Goal: Task Accomplishment & Management: Manage account settings

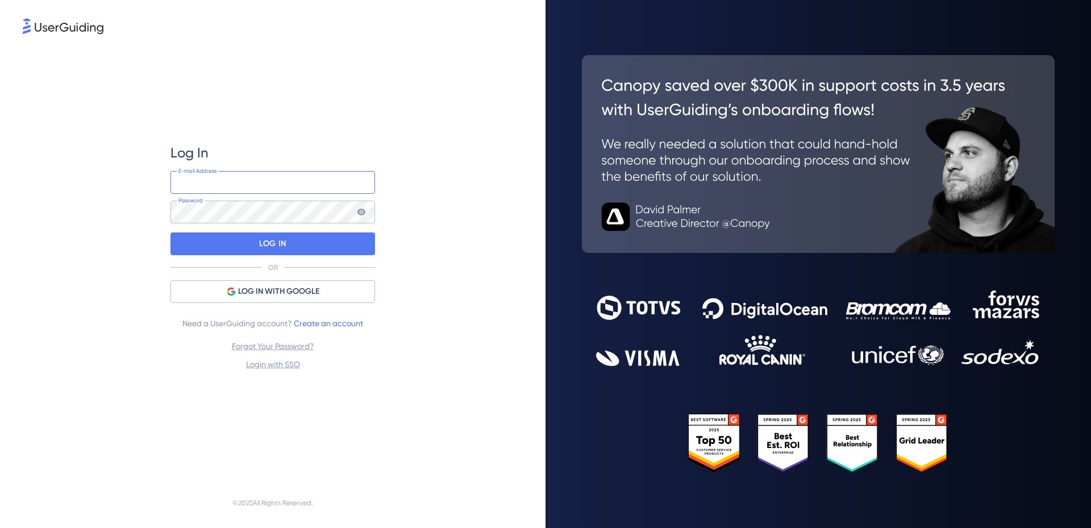
click at [285, 184] on input "email" at bounding box center [272, 182] width 205 height 23
click at [312, 103] on div "Log In E-mail Address Password LOG IN OR LOG IN WITH GOOGLE Need a UserGuiding …" at bounding box center [272, 257] width 205 height 442
click at [276, 185] on input "email" at bounding box center [272, 182] width 205 height 23
paste input "info@getqcall.com"
type input "info@getqcall.com"
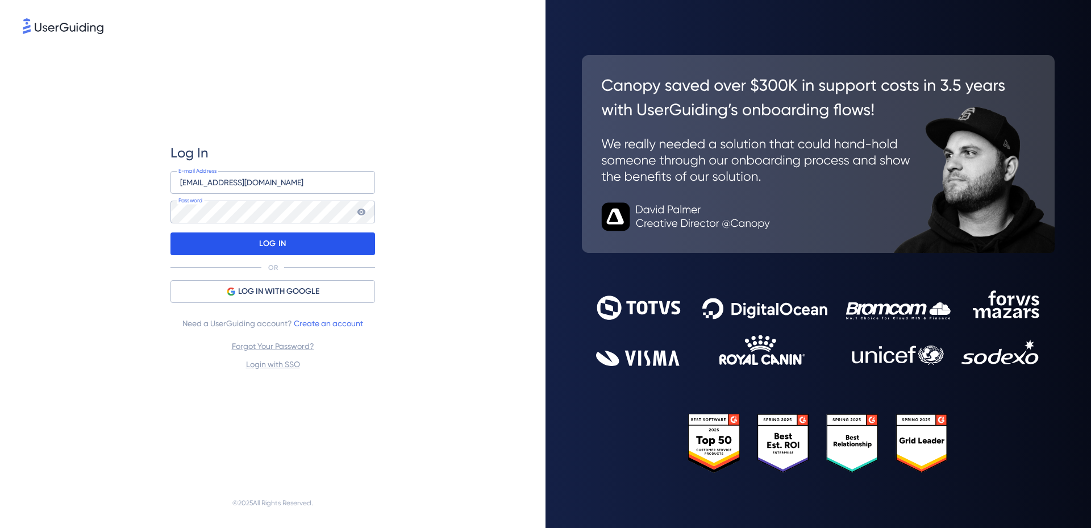
click at [265, 245] on p "LOG IN" at bounding box center [272, 244] width 27 height 18
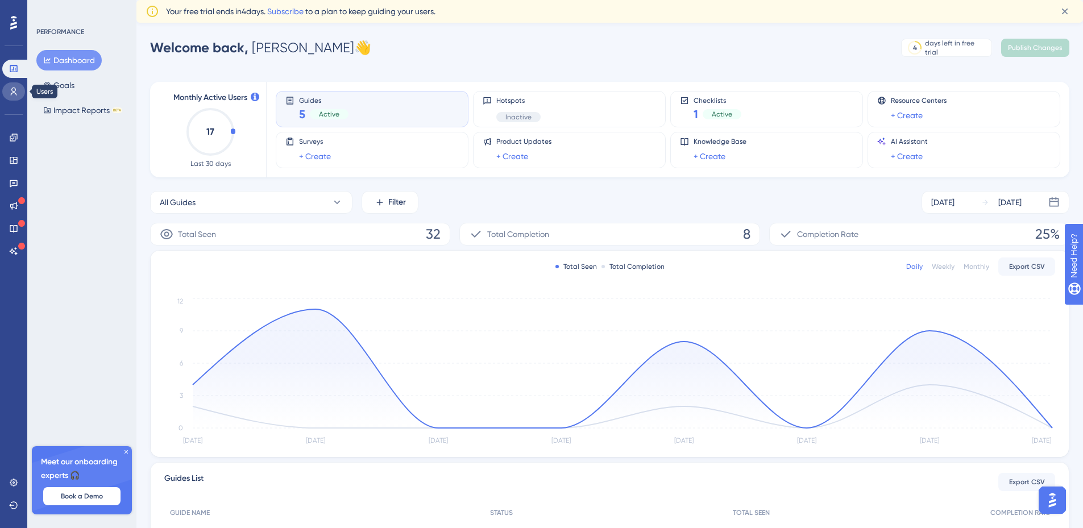
click at [11, 94] on icon at bounding box center [14, 92] width 6 height 8
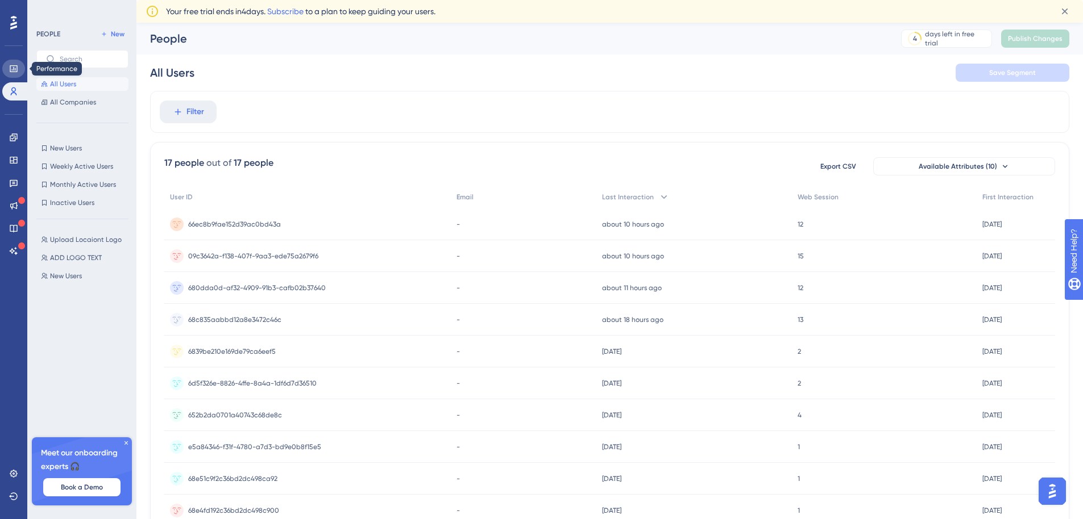
click at [16, 62] on link at bounding box center [13, 69] width 23 height 18
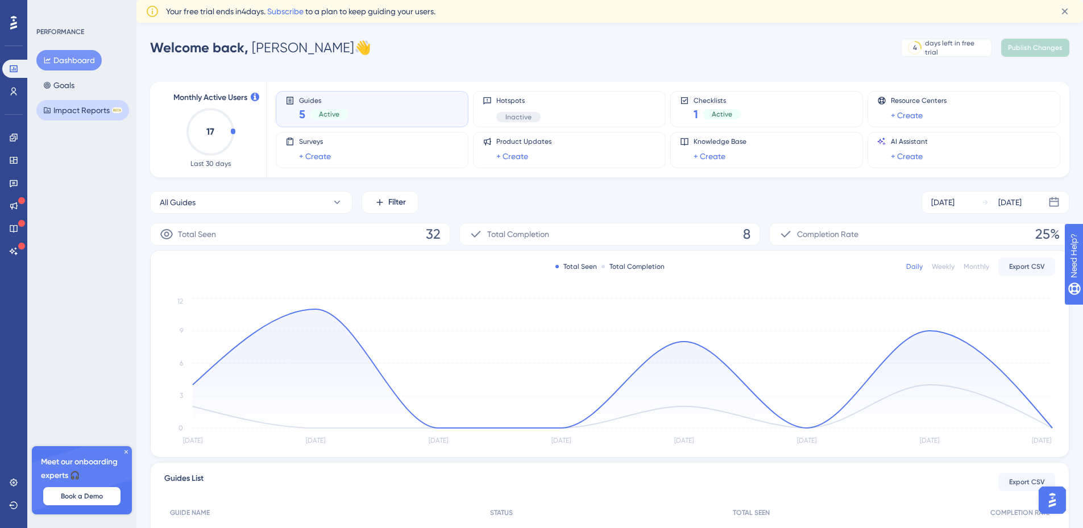
click at [93, 119] on button "Impact Reports BETA" at bounding box center [82, 110] width 93 height 20
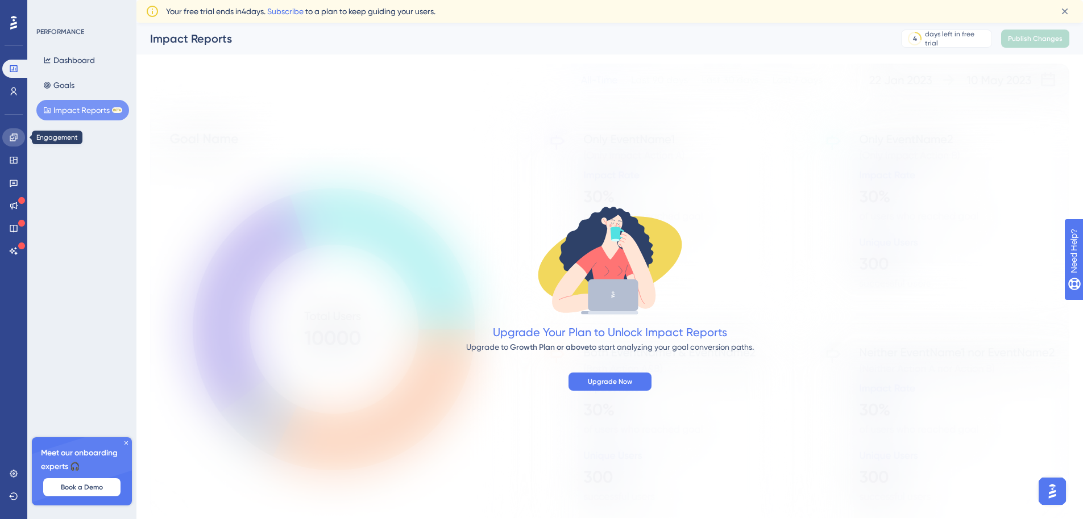
click at [13, 139] on icon at bounding box center [13, 137] width 7 height 7
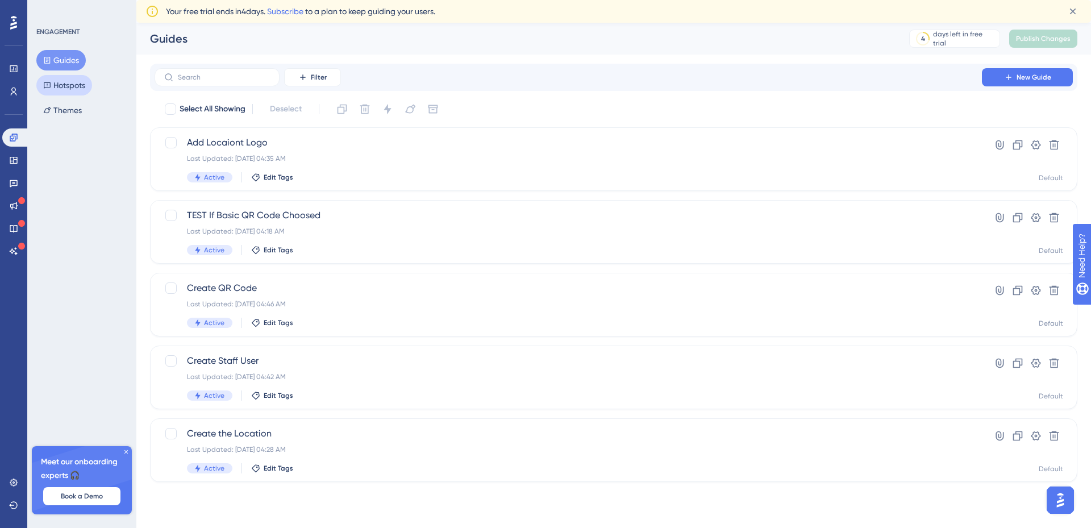
click at [55, 80] on button "Hotspots" at bounding box center [64, 85] width 56 height 20
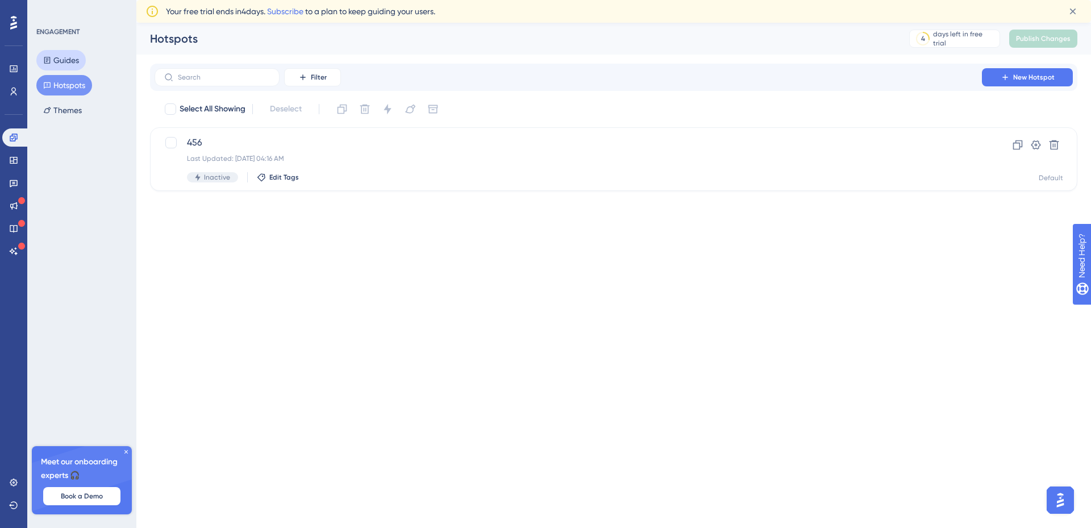
click at [62, 59] on button "Guides" at bounding box center [60, 60] width 49 height 20
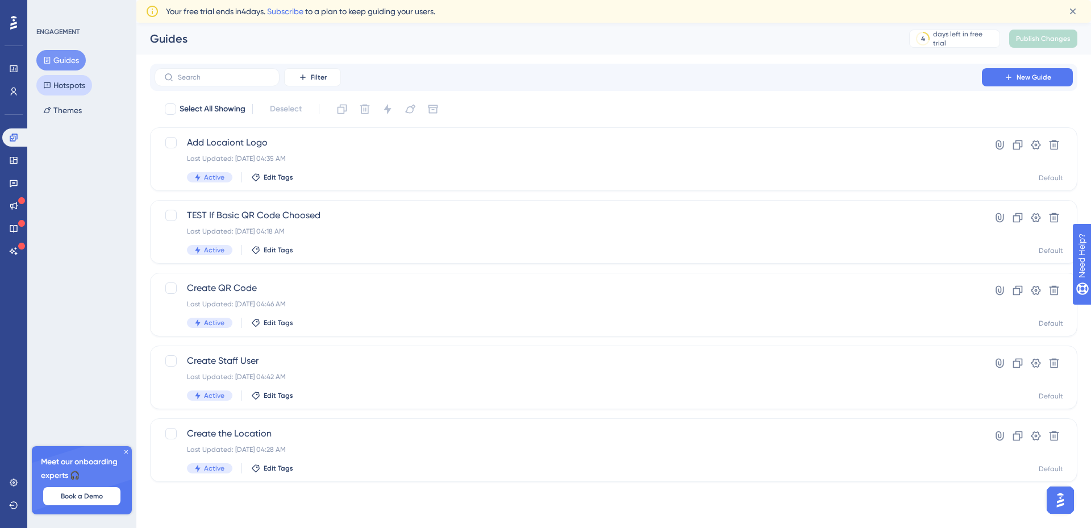
click at [61, 78] on button "Hotspots" at bounding box center [64, 85] width 56 height 20
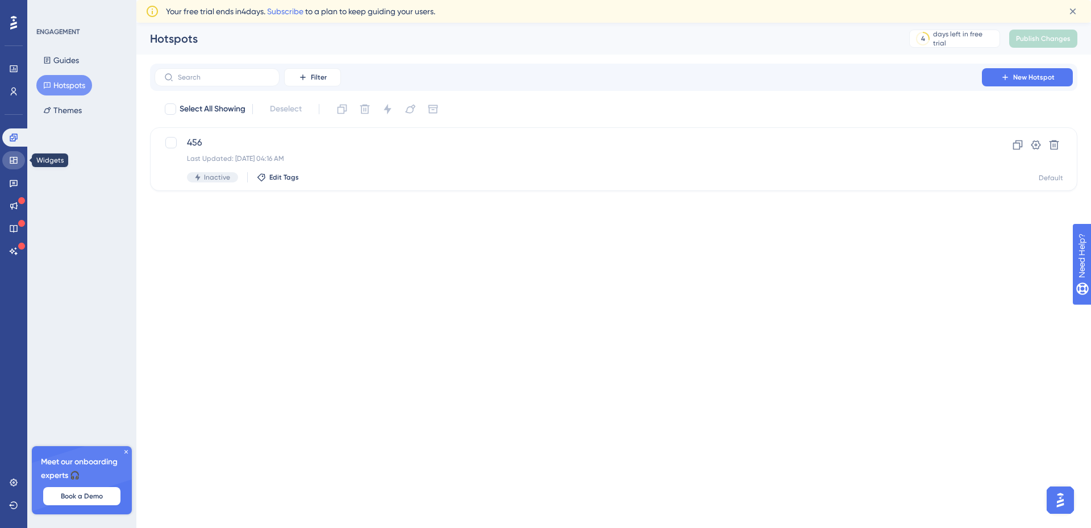
click at [11, 162] on icon at bounding box center [13, 160] width 9 height 9
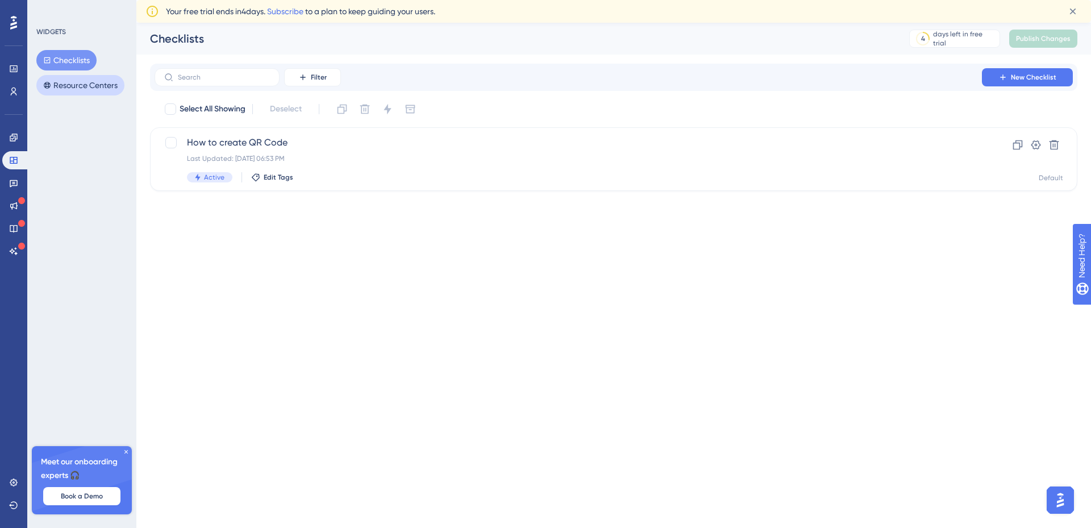
click at [78, 77] on button "Resource Centers" at bounding box center [80, 85] width 88 height 20
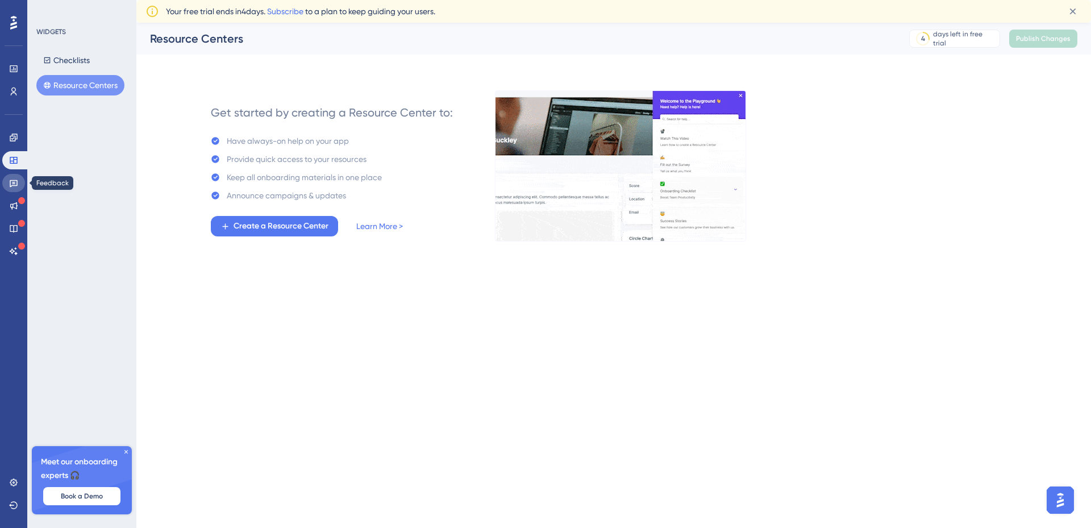
click at [11, 180] on icon at bounding box center [14, 183] width 8 height 7
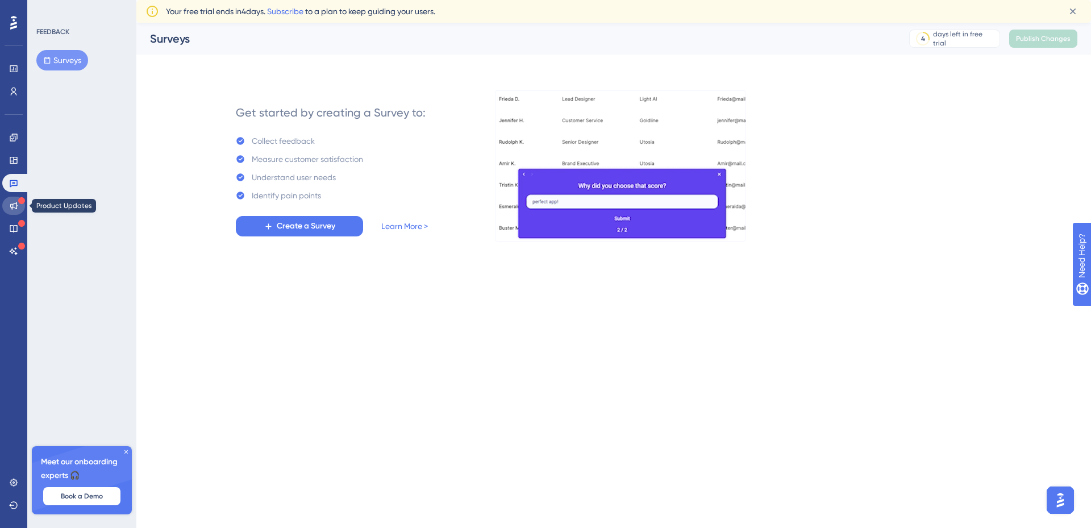
click at [7, 201] on link at bounding box center [13, 206] width 23 height 18
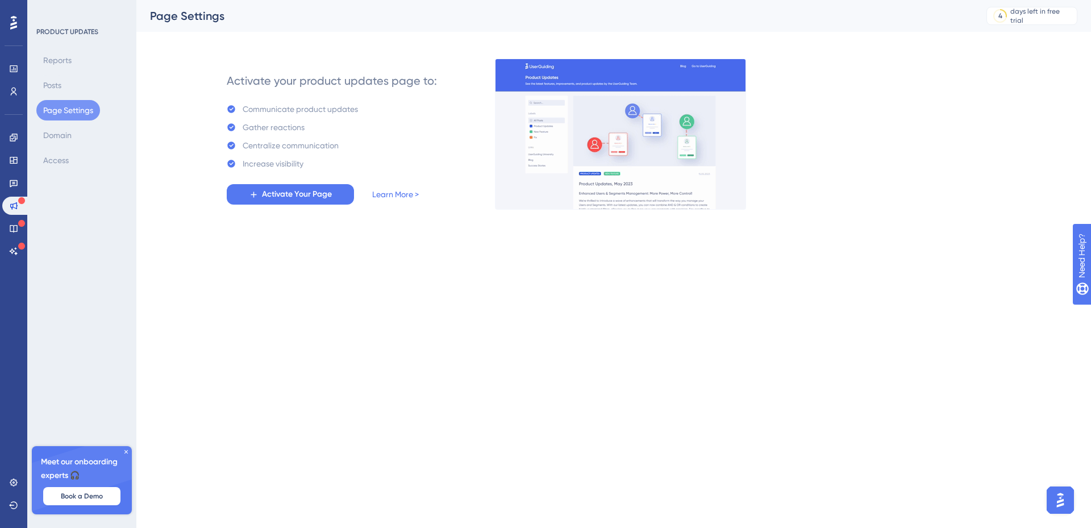
click at [13, 27] on icon at bounding box center [13, 23] width 7 height 14
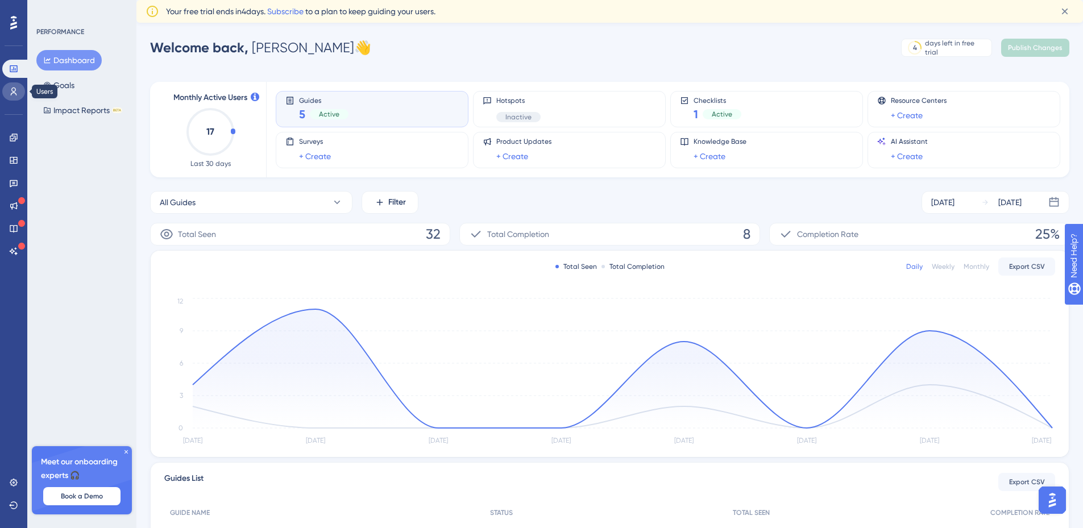
click at [18, 89] on icon at bounding box center [13, 91] width 9 height 9
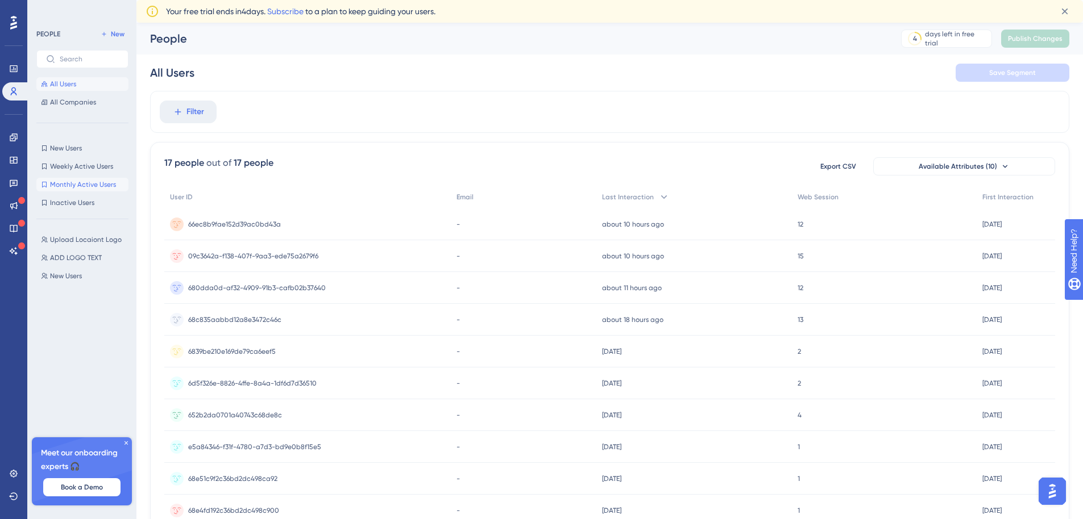
click at [76, 185] on span "Monthly Active Users" at bounding box center [83, 184] width 66 height 9
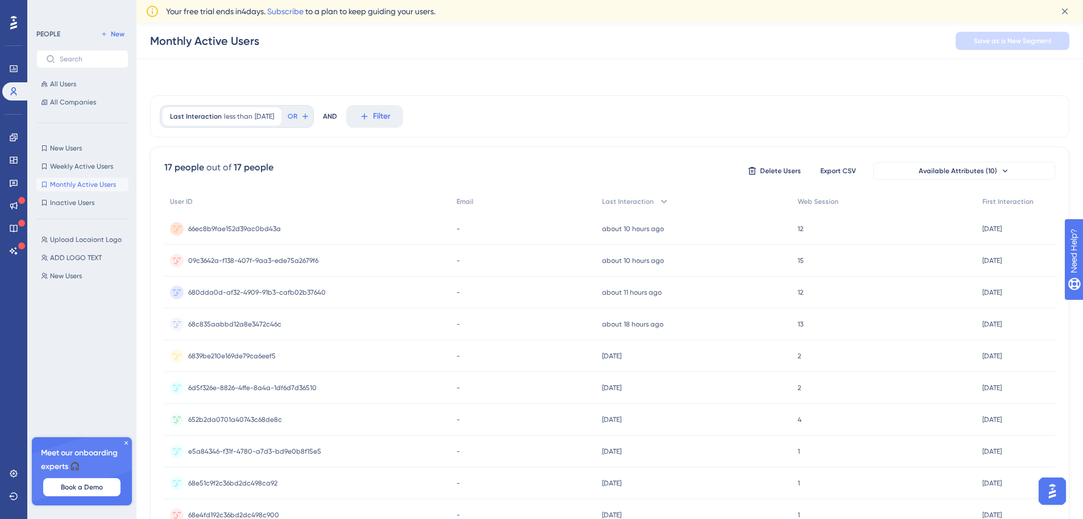
scroll to position [152, 0]
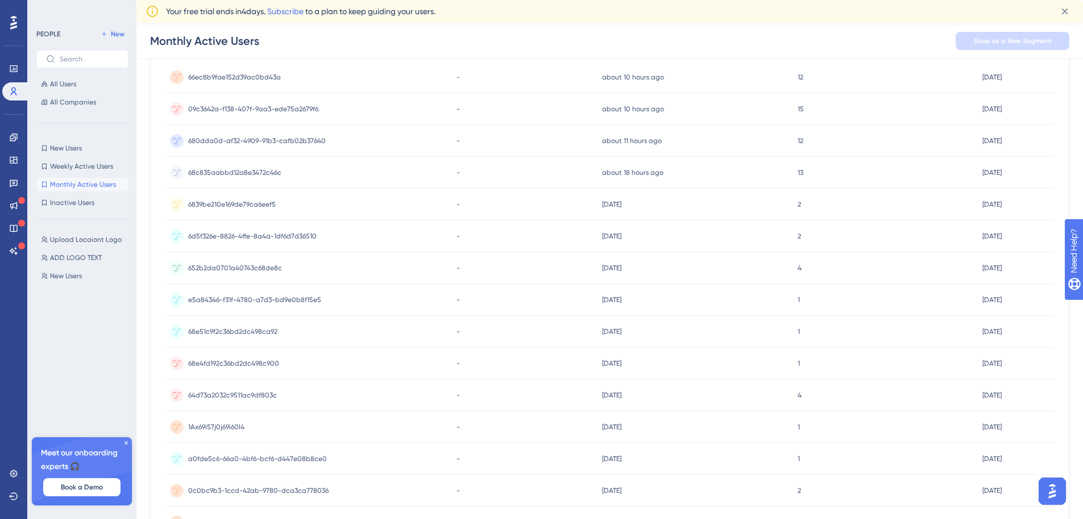
click at [64, 157] on div "New Users New Users Weekly Active Users Weekly Active Users Monthly Active User…" at bounding box center [82, 175] width 92 height 68
click at [64, 149] on span "New Users" at bounding box center [66, 148] width 32 height 9
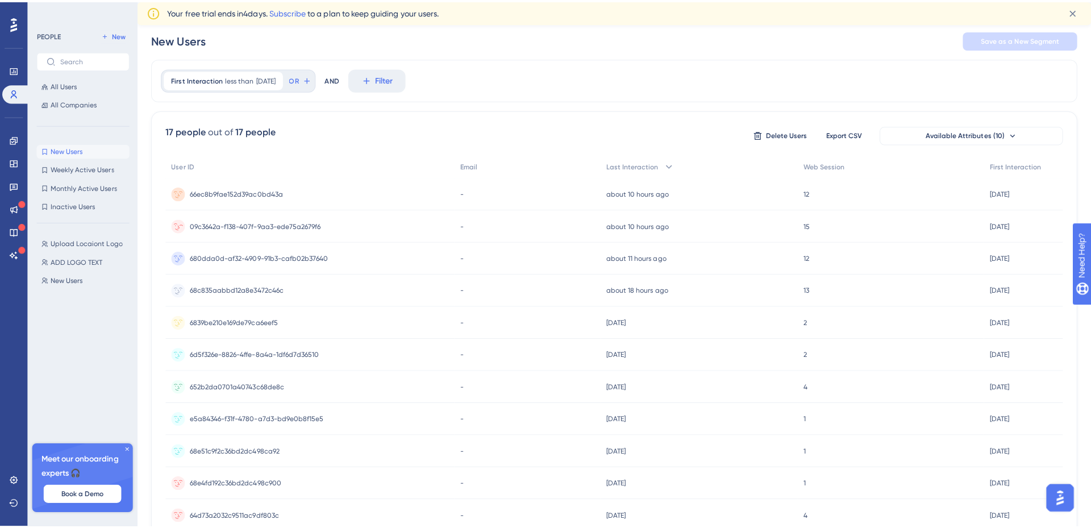
scroll to position [0, 0]
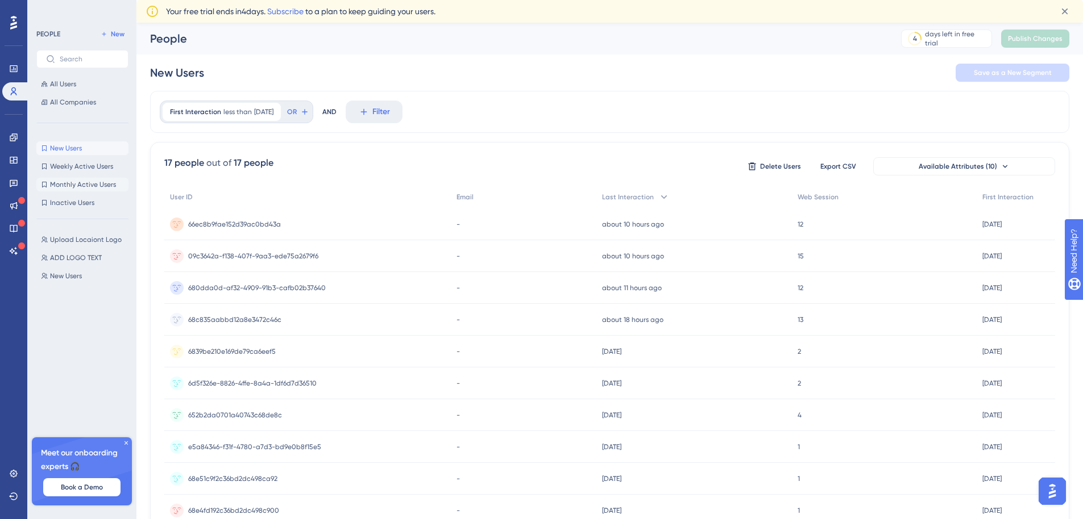
click at [70, 186] on span "Monthly Active Users" at bounding box center [83, 184] width 66 height 9
click at [68, 206] on span "Inactive Users" at bounding box center [72, 202] width 44 height 9
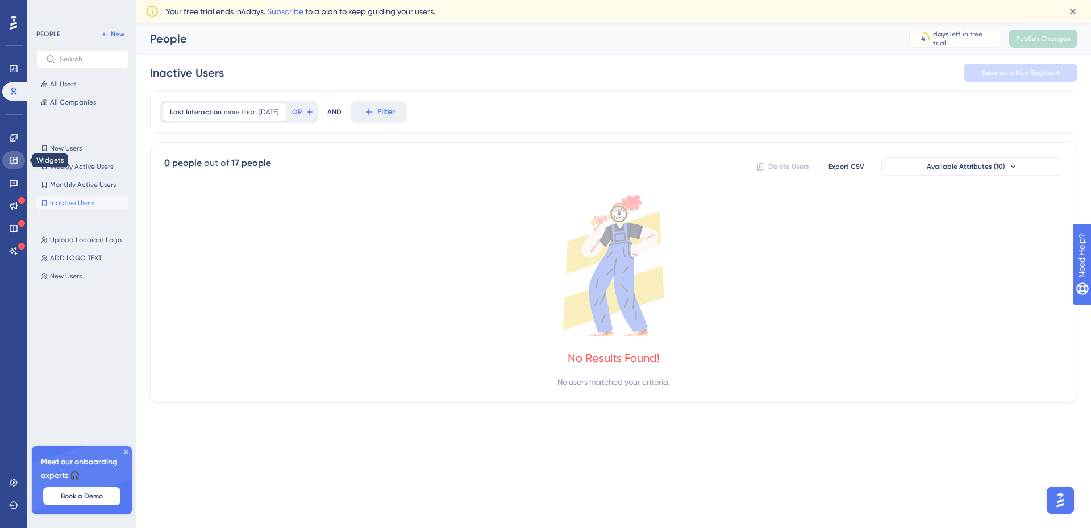
click at [13, 163] on icon at bounding box center [13, 160] width 7 height 7
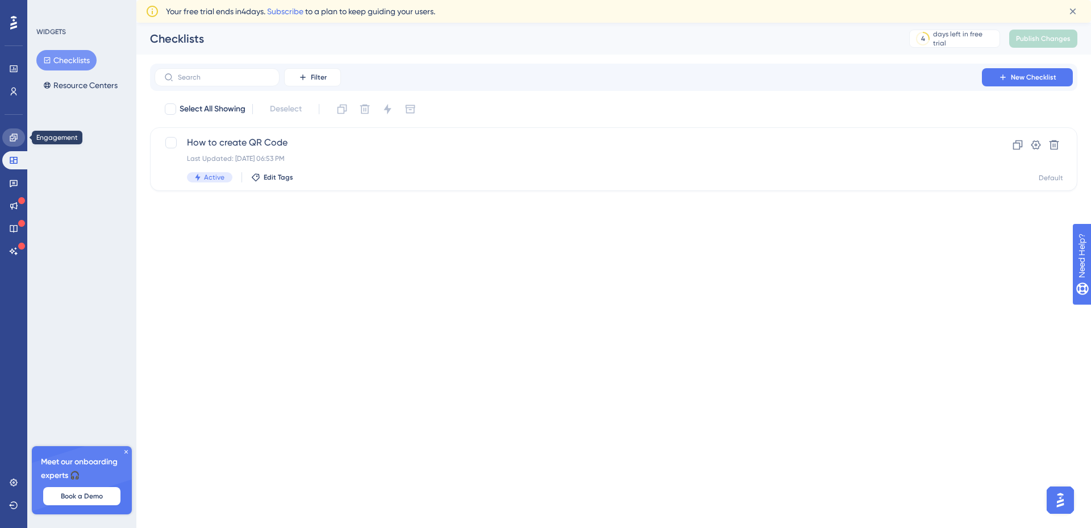
click at [10, 139] on icon at bounding box center [13, 137] width 7 height 7
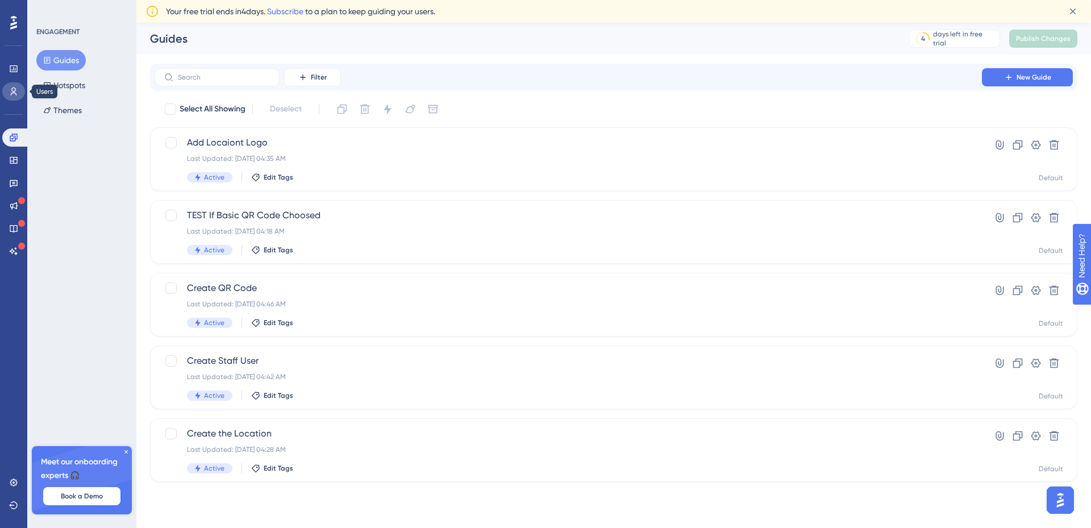
click at [16, 93] on icon at bounding box center [13, 91] width 9 height 9
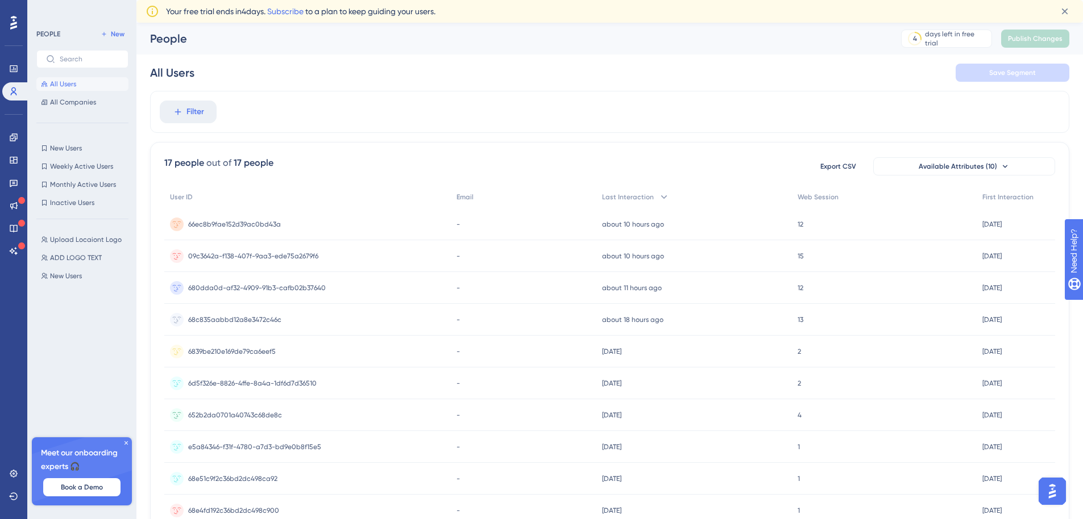
click at [12, 23] on icon at bounding box center [13, 23] width 7 height 14
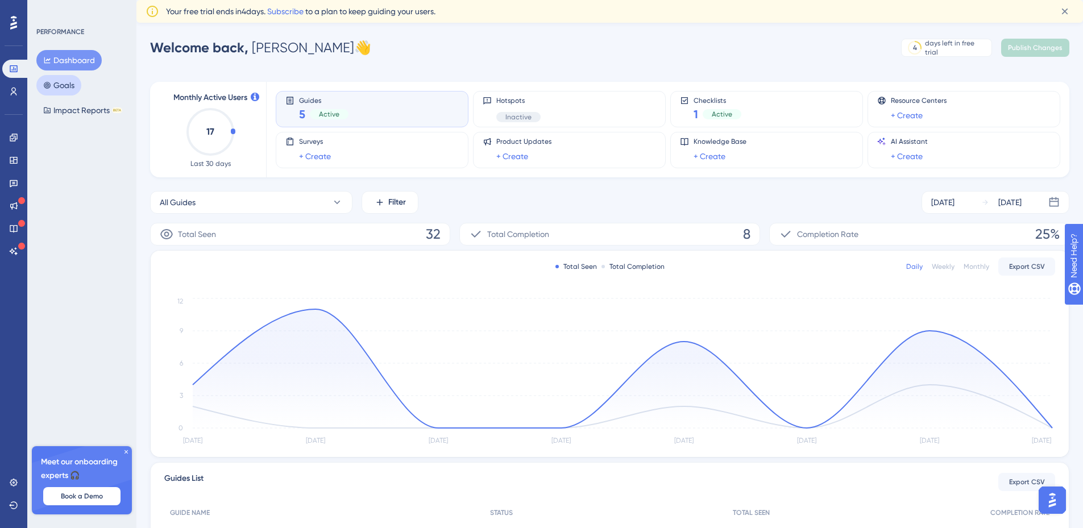
click at [66, 82] on button "Goals" at bounding box center [58, 85] width 45 height 20
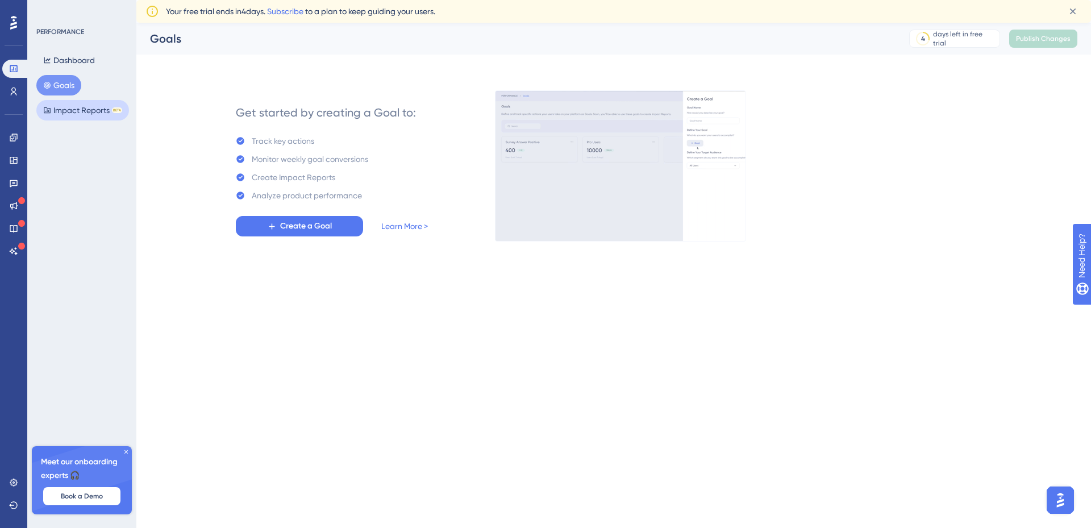
click at [74, 110] on button "Impact Reports BETA" at bounding box center [82, 110] width 93 height 20
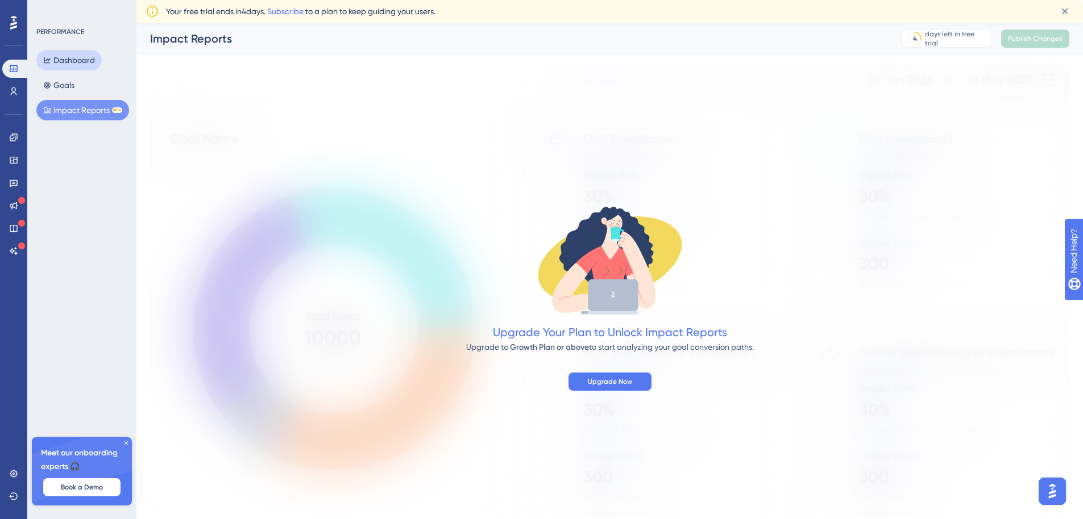
click at [68, 64] on button "Dashboard" at bounding box center [68, 60] width 65 height 20
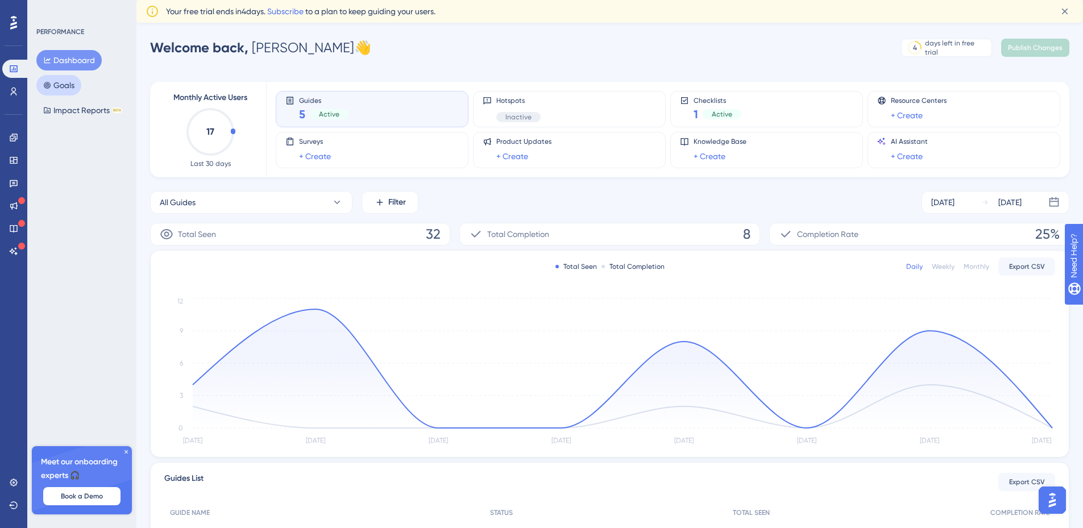
click at [66, 81] on button "Goals" at bounding box center [58, 85] width 45 height 20
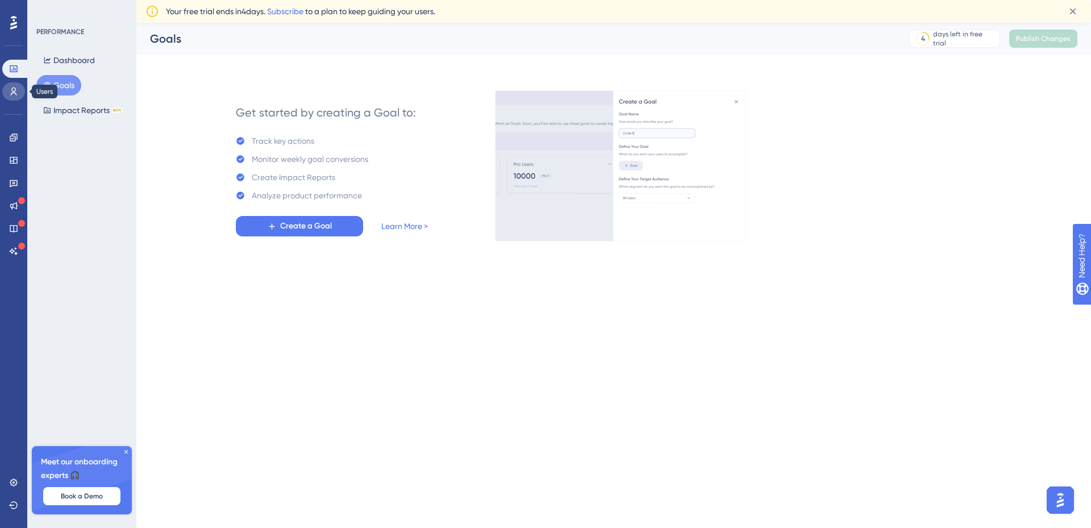
click at [18, 95] on link at bounding box center [13, 91] width 23 height 18
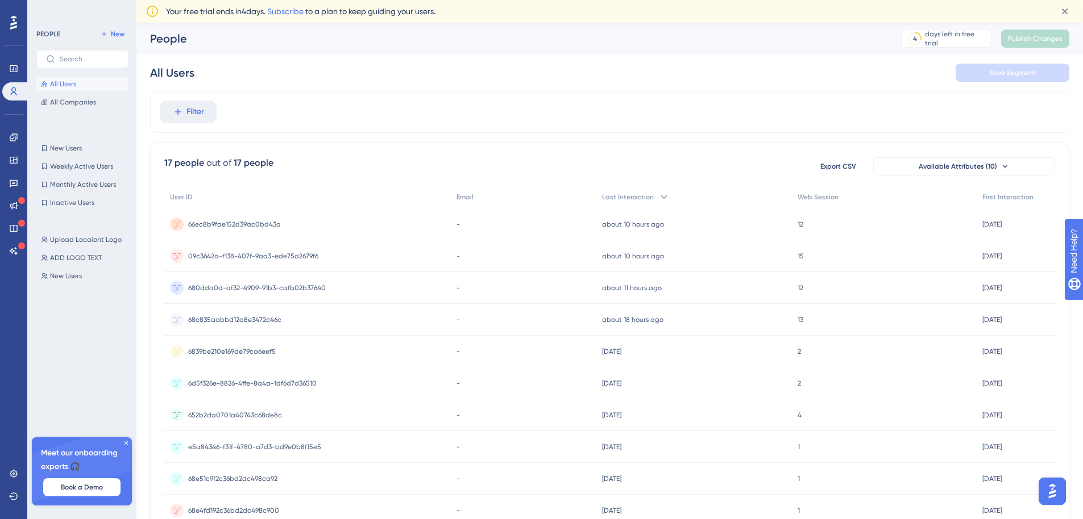
click at [17, 150] on div "Engagement Widgets Feedback Product Updates Knowledge Base AI Assistant" at bounding box center [13, 194] width 23 height 132
click at [14, 169] on link at bounding box center [13, 160] width 23 height 18
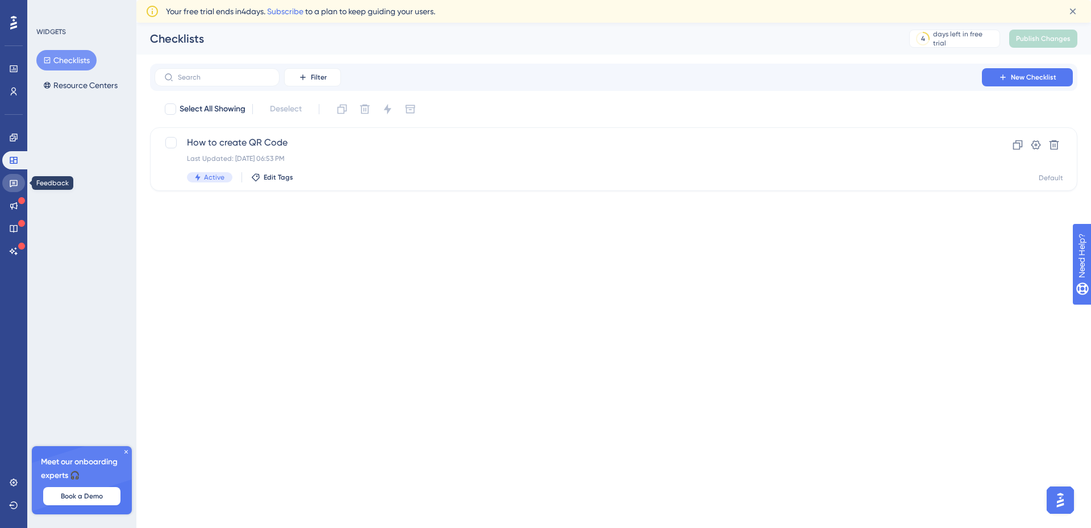
click at [11, 180] on icon at bounding box center [14, 183] width 8 height 7
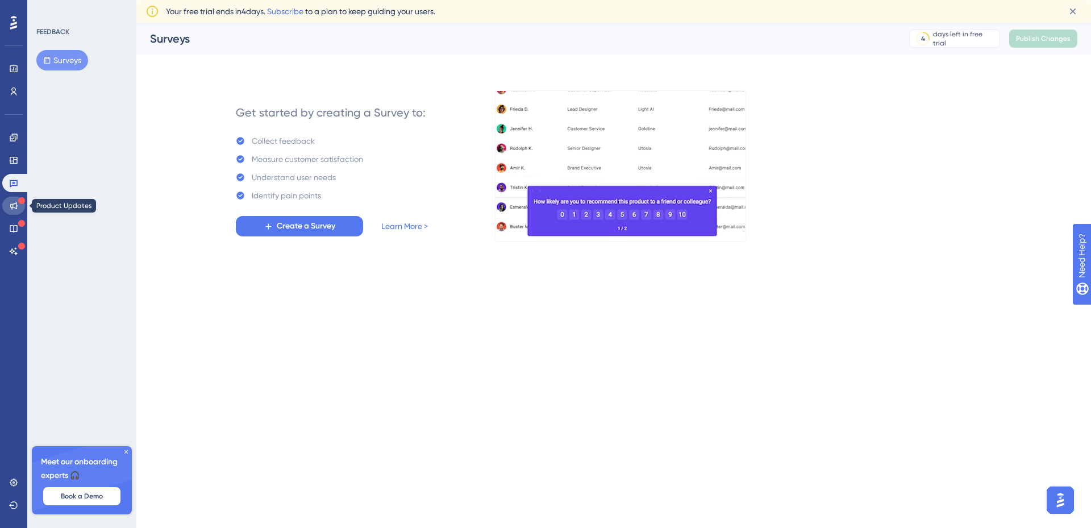
click at [14, 205] on icon at bounding box center [13, 205] width 9 height 9
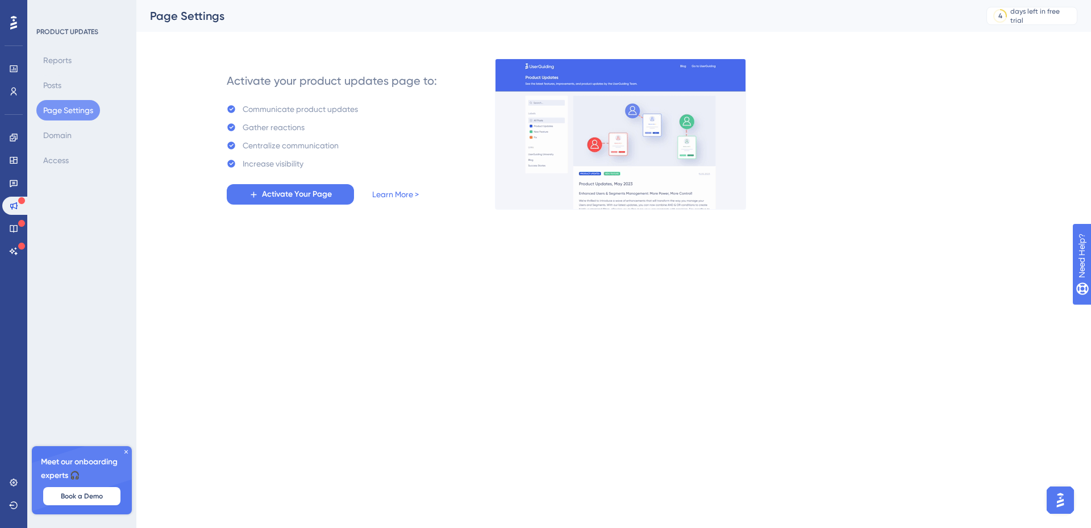
click at [16, 240] on div "Engagement Widgets Feedback Product Updates Knowledge Base AI Assistant" at bounding box center [13, 194] width 23 height 132
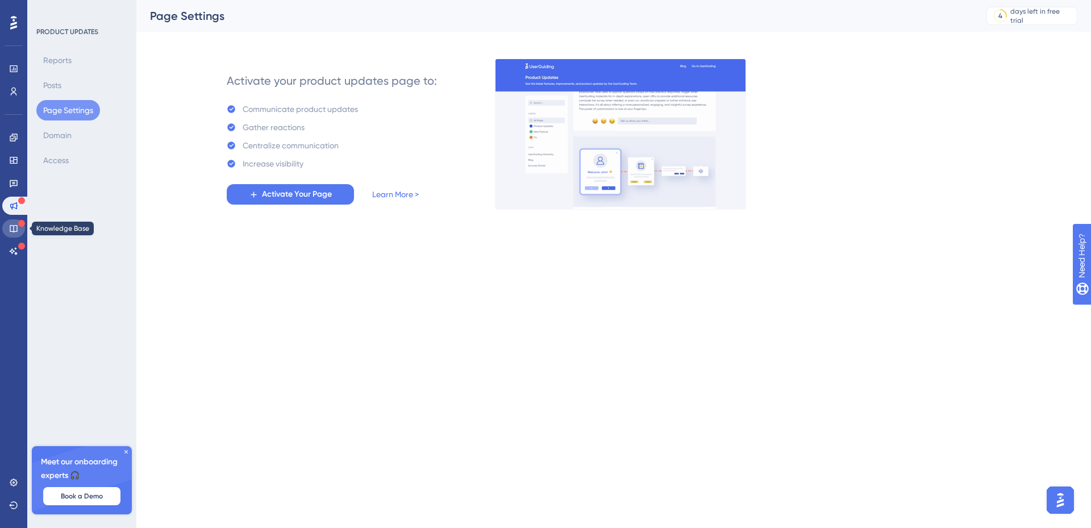
click at [18, 230] on icon at bounding box center [13, 228] width 9 height 9
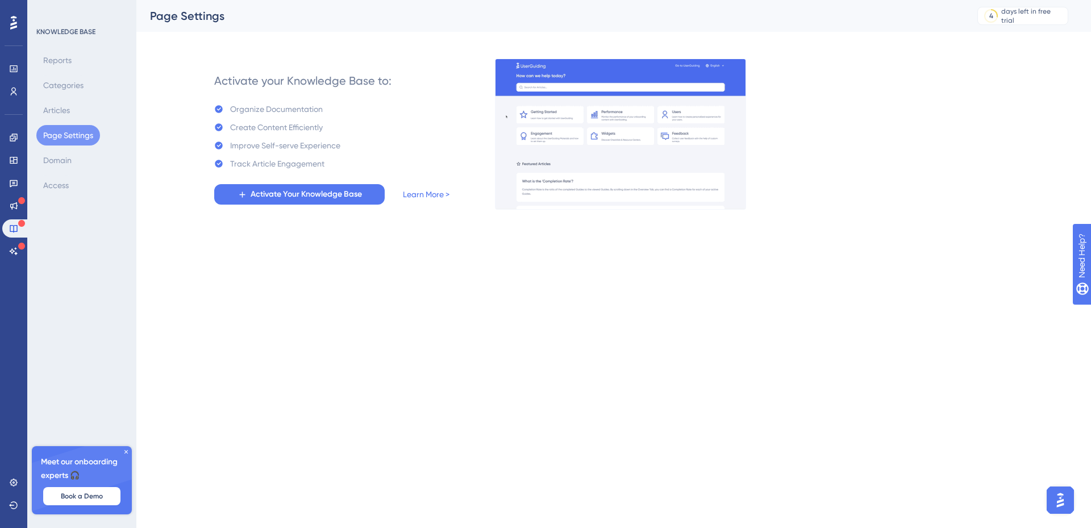
click at [18, 240] on div "Engagement Widgets Feedback Product Updates Knowledge Base AI Assistant" at bounding box center [13, 194] width 23 height 132
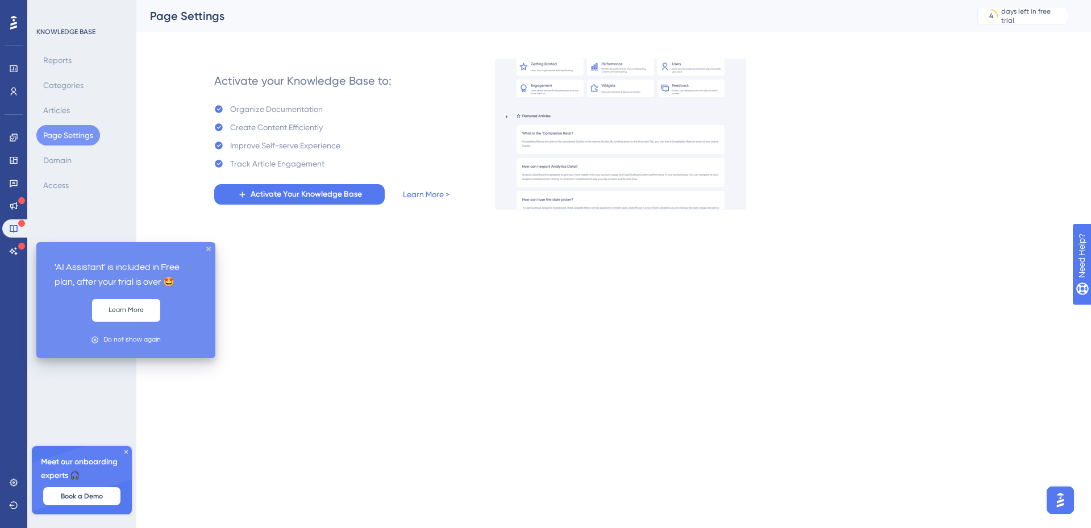
click at [22, 244] on icon at bounding box center [21, 246] width 7 height 7
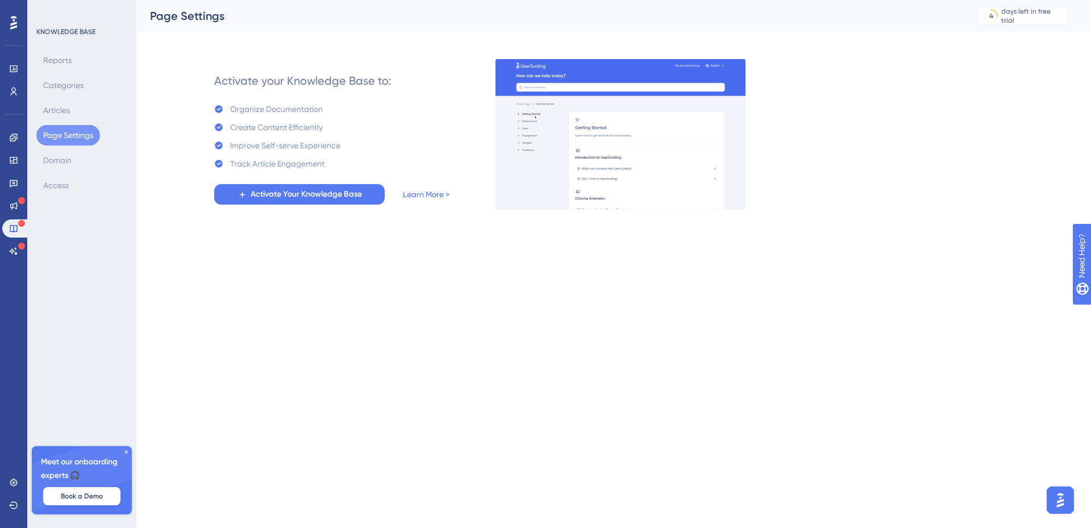
click at [11, 494] on div "Settings Logout" at bounding box center [13, 493] width 23 height 41
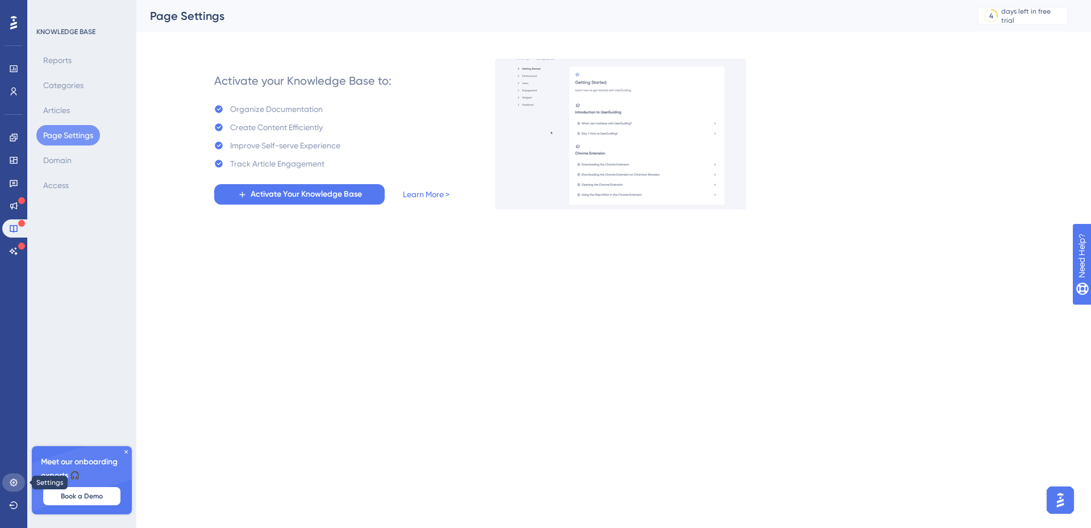
click at [11, 490] on link at bounding box center [13, 482] width 23 height 18
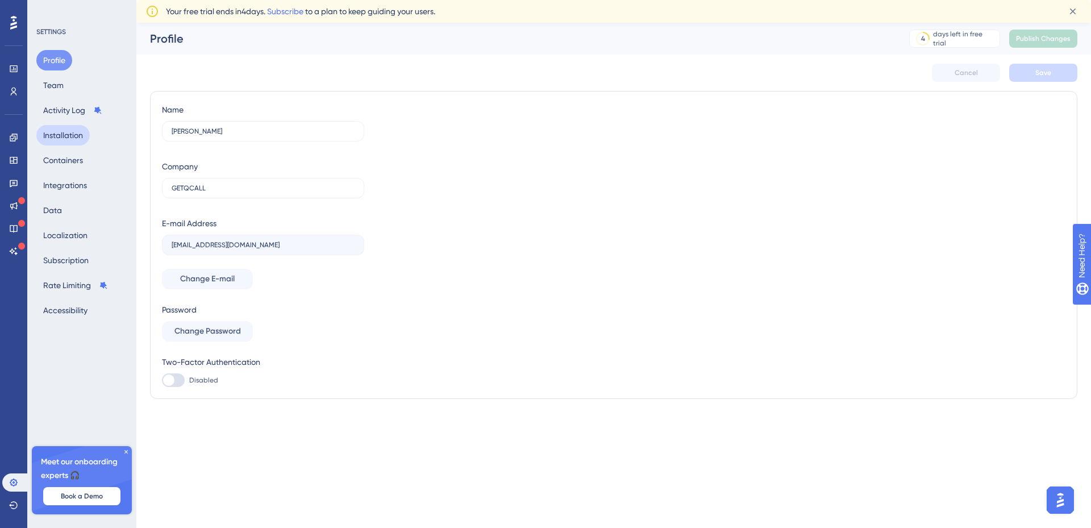
click at [54, 139] on button "Installation" at bounding box center [62, 135] width 53 height 20
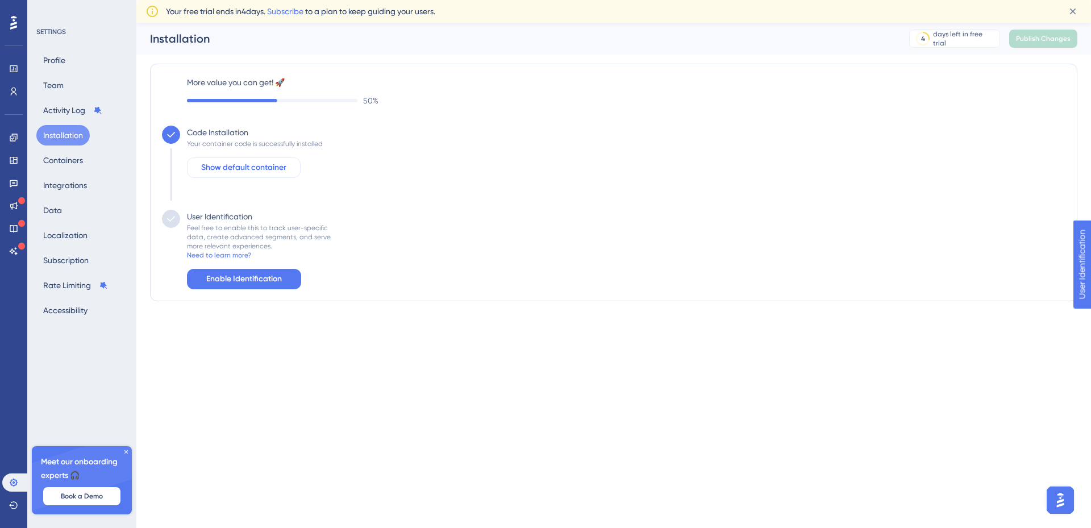
click at [247, 171] on span "Show default container" at bounding box center [243, 168] width 85 height 14
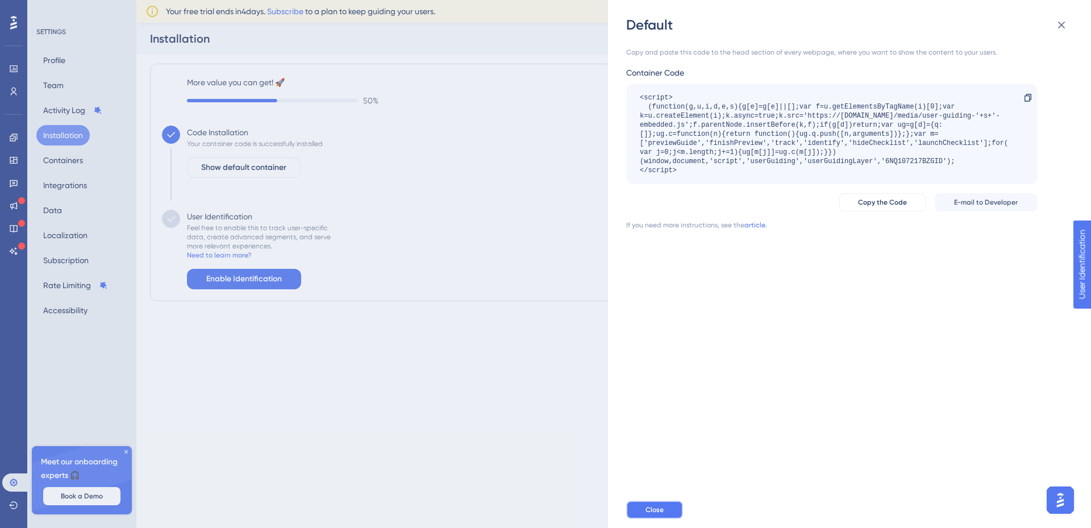
click at [658, 513] on span "Close" at bounding box center [655, 509] width 18 height 9
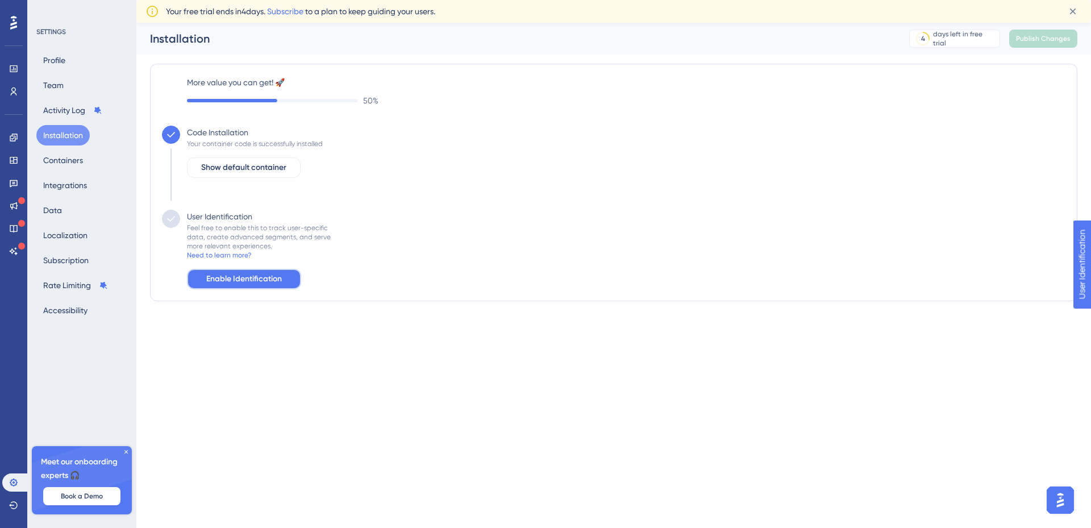
click at [263, 284] on span "Enable Identification" at bounding box center [244, 279] width 76 height 14
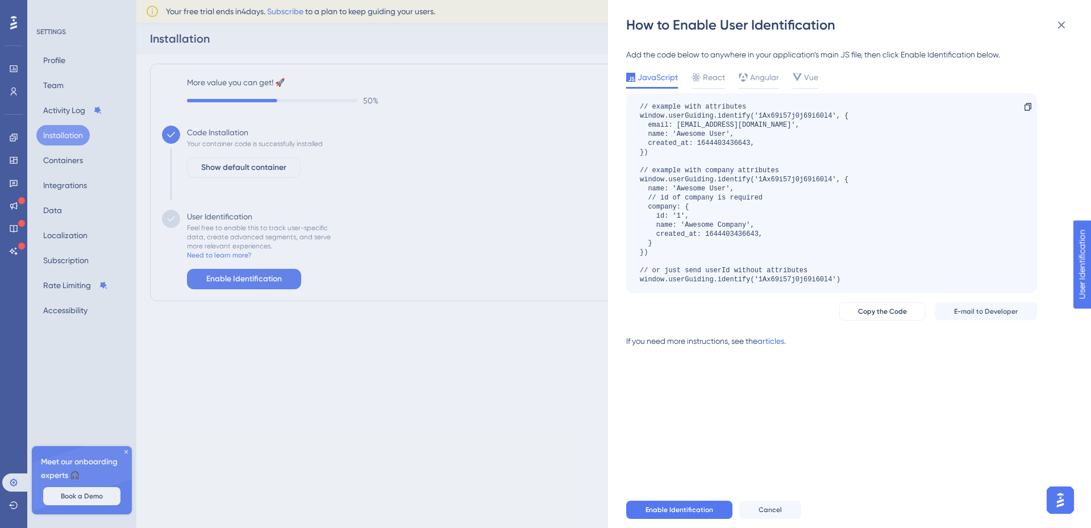
click at [427, 377] on div "How to Enable User Identification Add the code below to anywhere in your applic…" at bounding box center [545, 264] width 1091 height 528
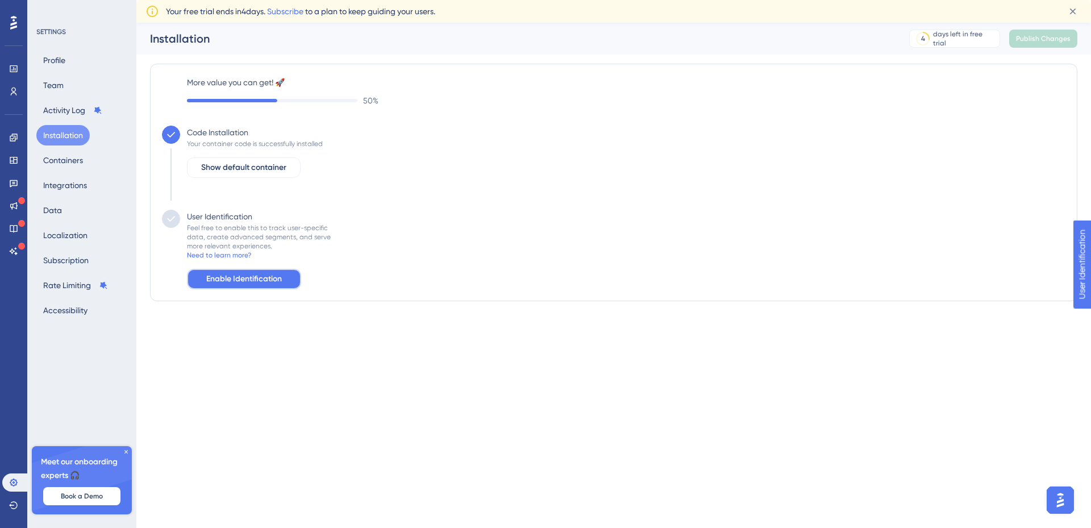
click at [232, 285] on span "Enable Identification" at bounding box center [244, 279] width 76 height 14
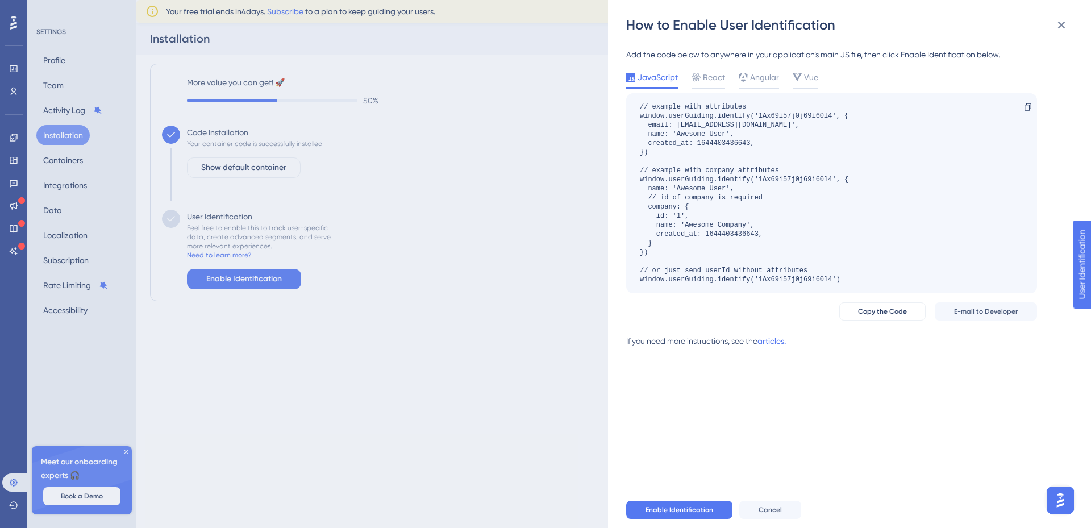
click at [323, 323] on div "How to Enable User Identification Add the code below to anywhere in your applic…" at bounding box center [545, 264] width 1091 height 528
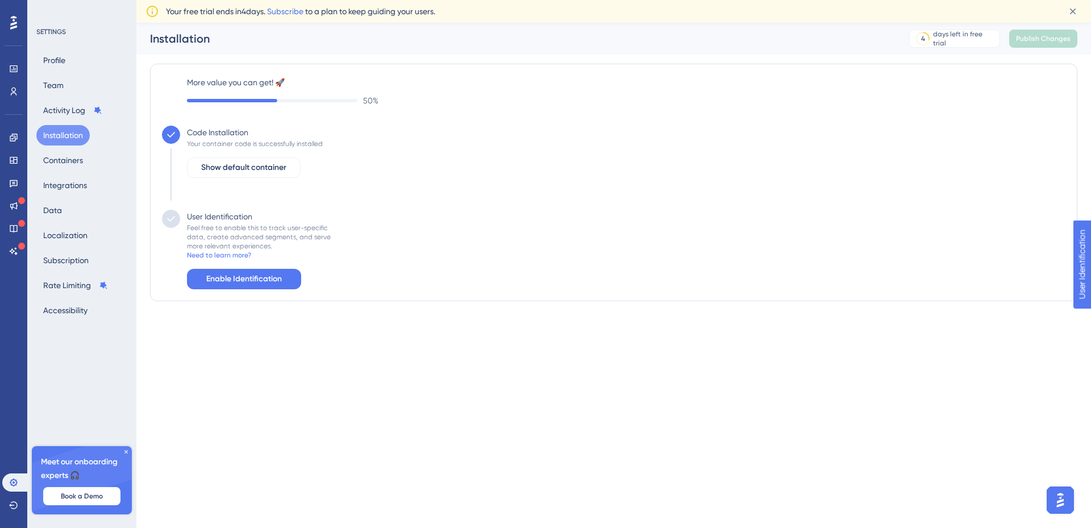
click at [263, 156] on div "Code Installation Your container code is successfully installed Show default co…" at bounding box center [251, 168] width 143 height 84
click at [263, 160] on button "Show default container" at bounding box center [244, 167] width 114 height 20
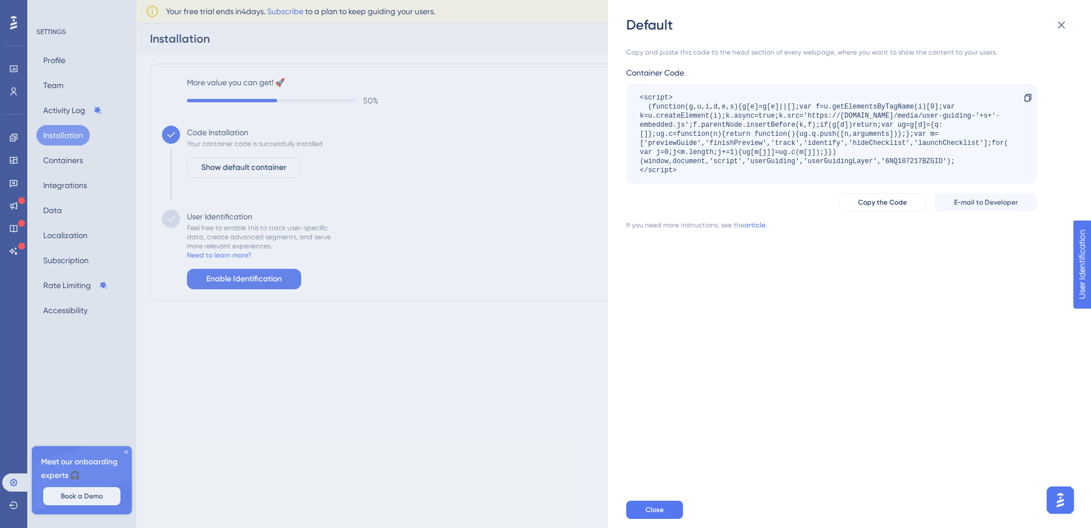
click at [447, 295] on div "Default Copy and paste this code to the head section of every webpage, where yo…" at bounding box center [545, 264] width 1091 height 528
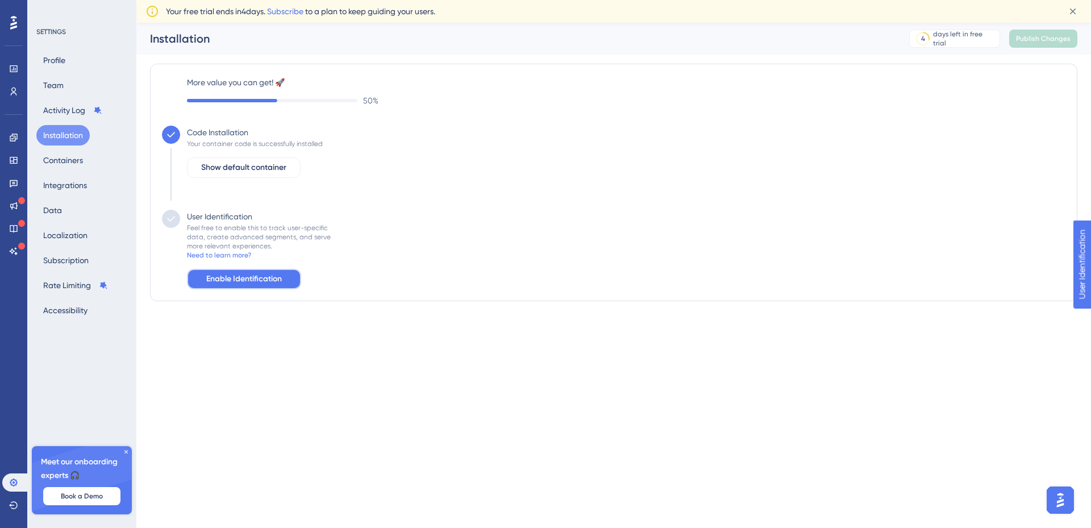
click at [265, 278] on span "Enable Identification" at bounding box center [244, 279] width 76 height 14
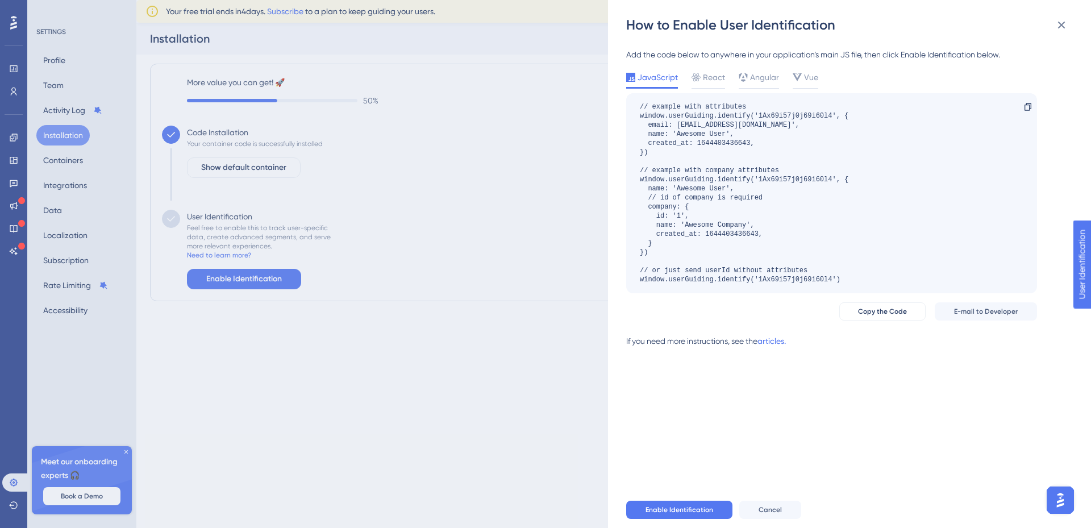
click at [496, 259] on div "How to Enable User Identification Add the code below to anywhere in your applic…" at bounding box center [545, 264] width 1091 height 528
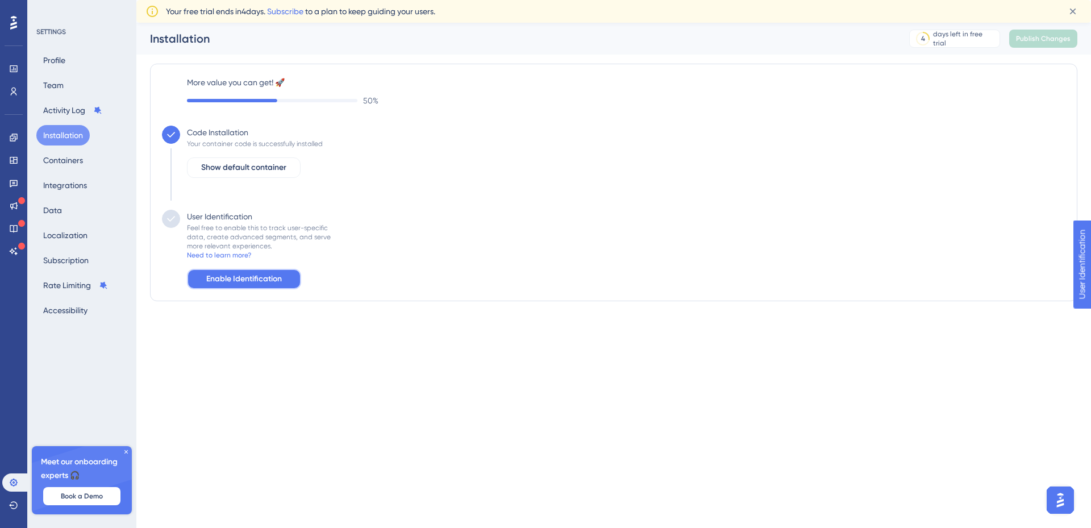
click at [281, 273] on button "Enable Identification" at bounding box center [244, 279] width 114 height 20
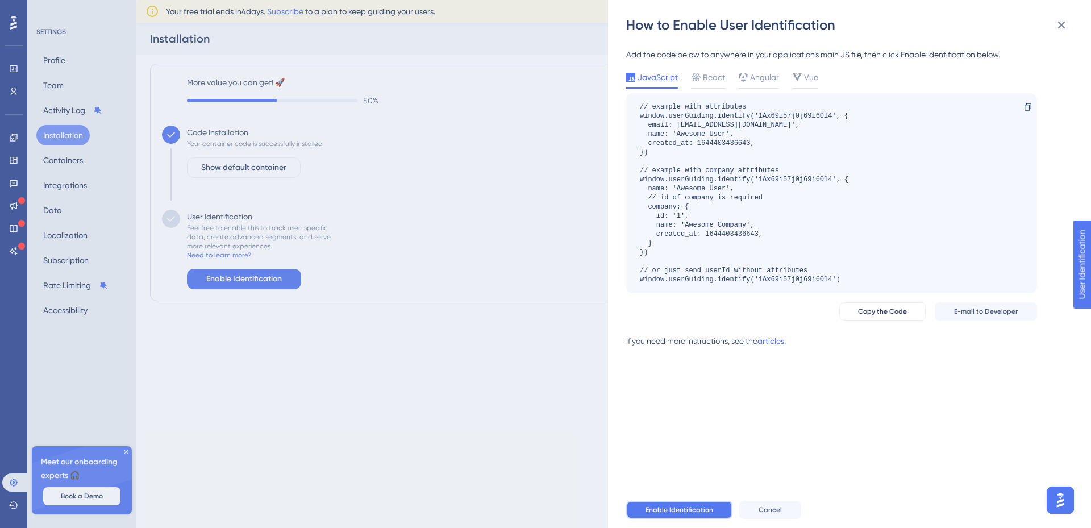
click at [701, 504] on button "Enable Identification" at bounding box center [679, 510] width 106 height 18
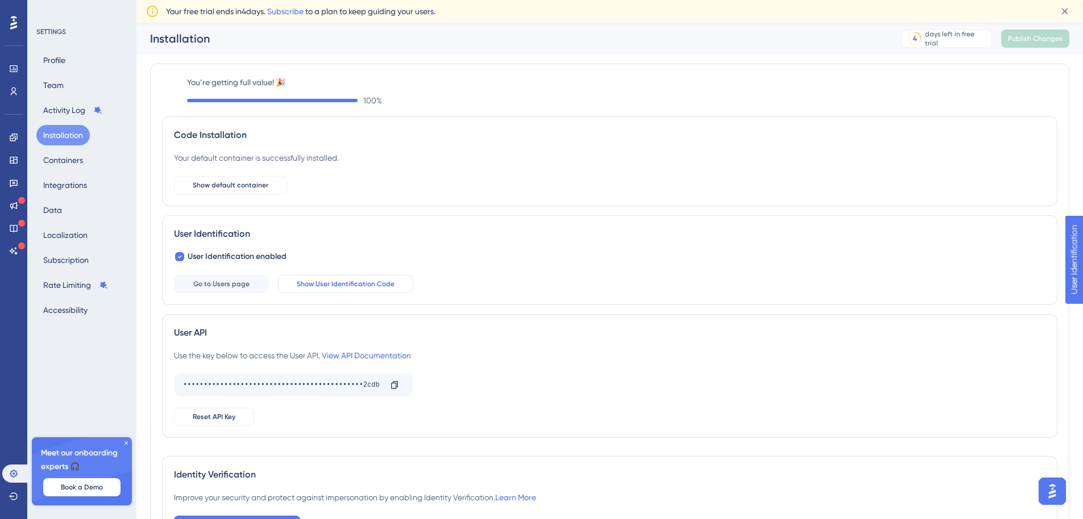
click at [340, 289] on button "Show User Identification Code" at bounding box center [345, 284] width 135 height 18
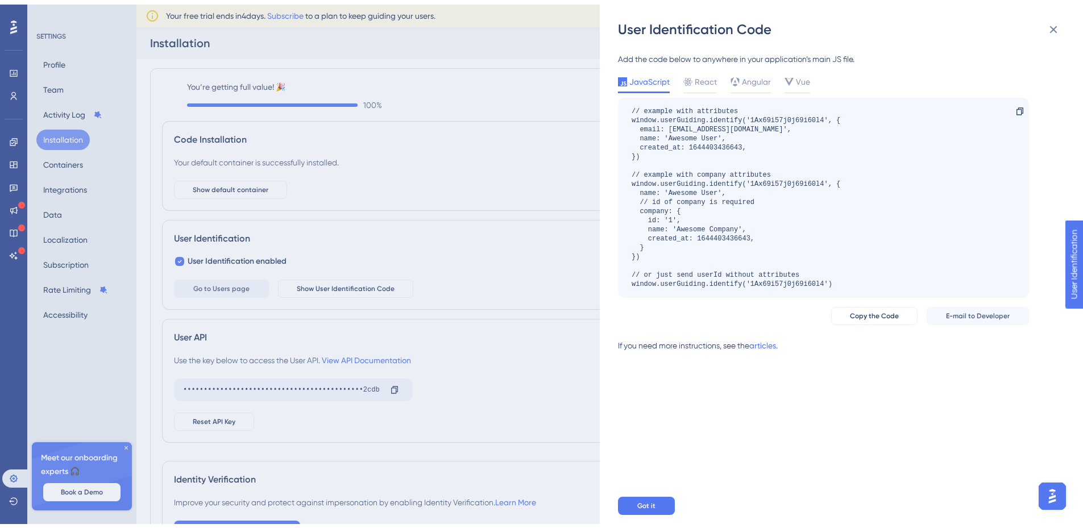
scroll to position [71, 0]
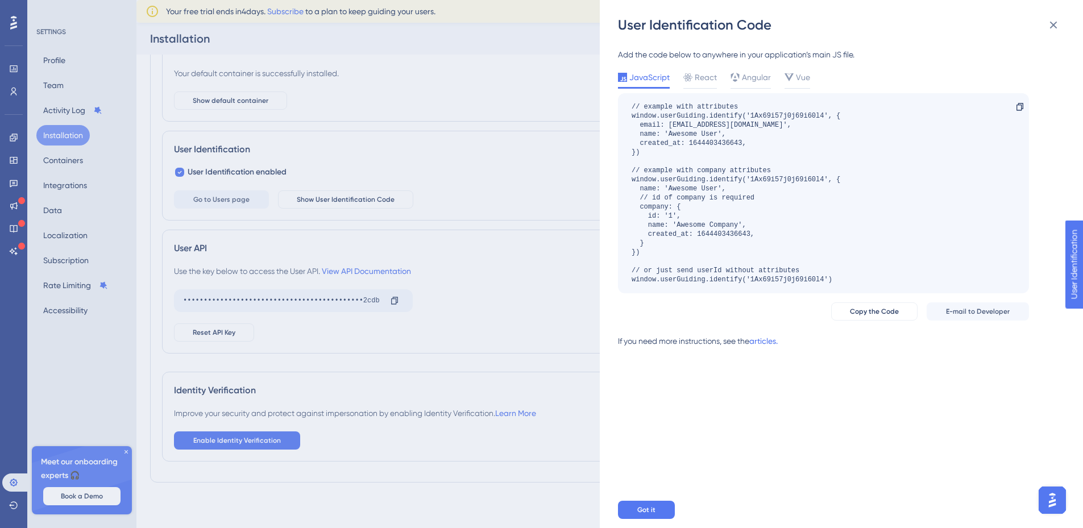
click at [481, 360] on div "User Identification Code Add the code below to anywhere in your application’s m…" at bounding box center [541, 264] width 1083 height 528
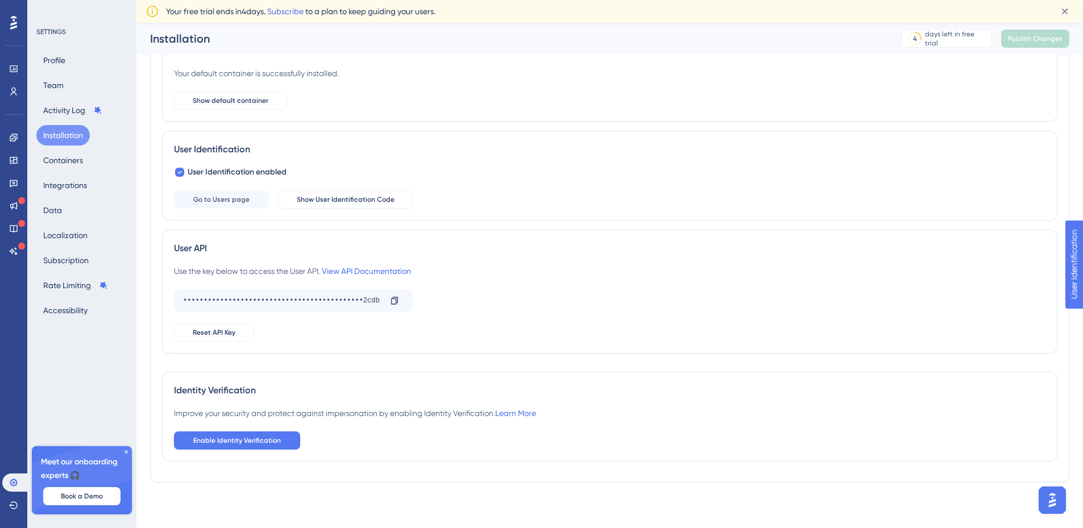
click at [227, 110] on div "Code Installation Your default container is successfully installed. Show defaul…" at bounding box center [609, 77] width 895 height 90
click at [233, 94] on button "Show default container" at bounding box center [230, 100] width 113 height 18
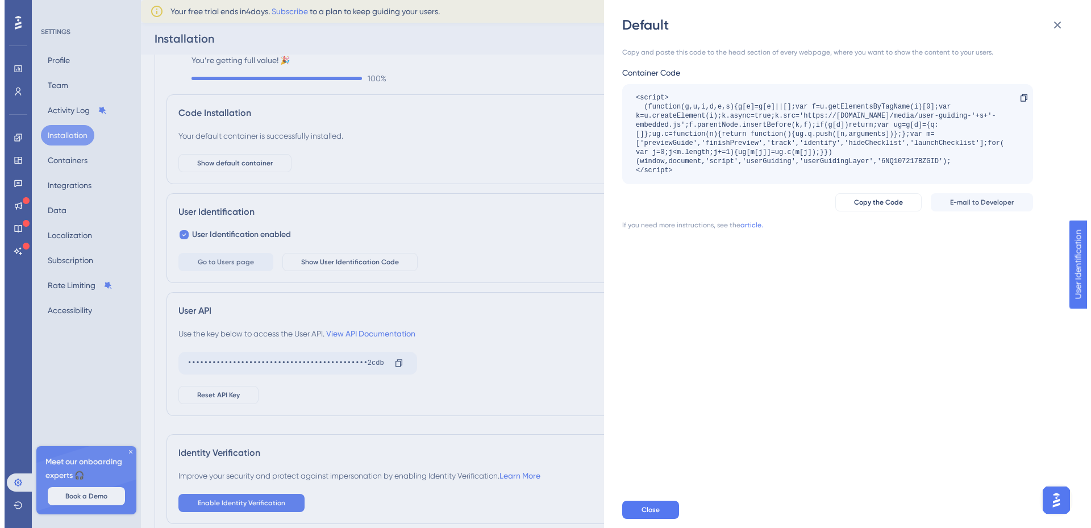
scroll to position [0, 0]
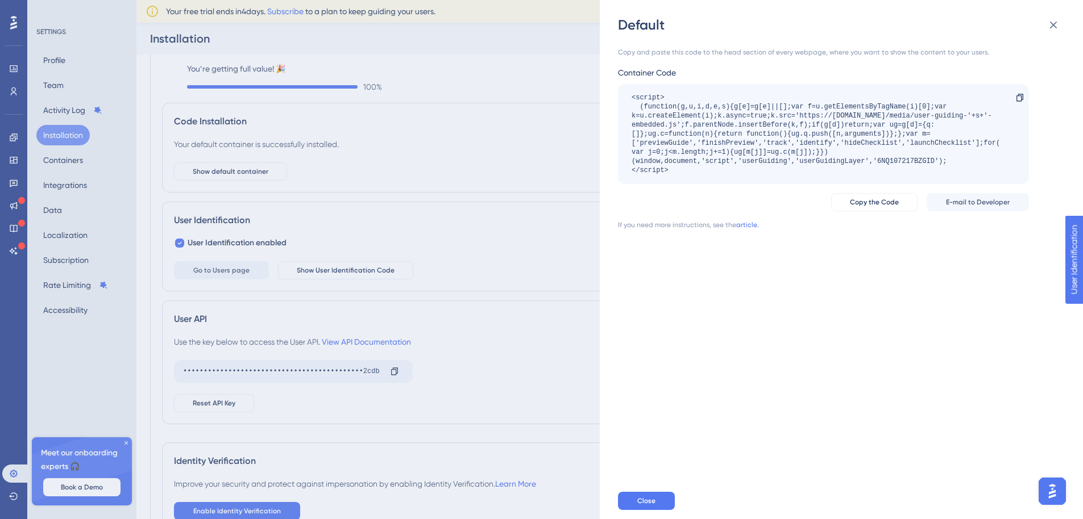
click at [497, 277] on div "Default Copy and paste this code to the head section of every webpage, where yo…" at bounding box center [541, 259] width 1083 height 519
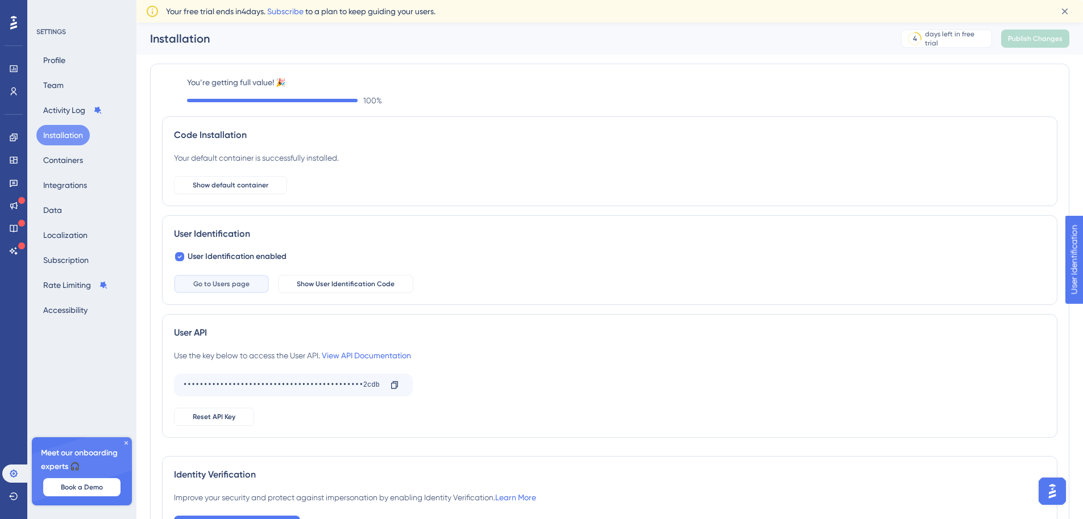
click at [231, 287] on span "Go to Users page" at bounding box center [221, 284] width 56 height 9
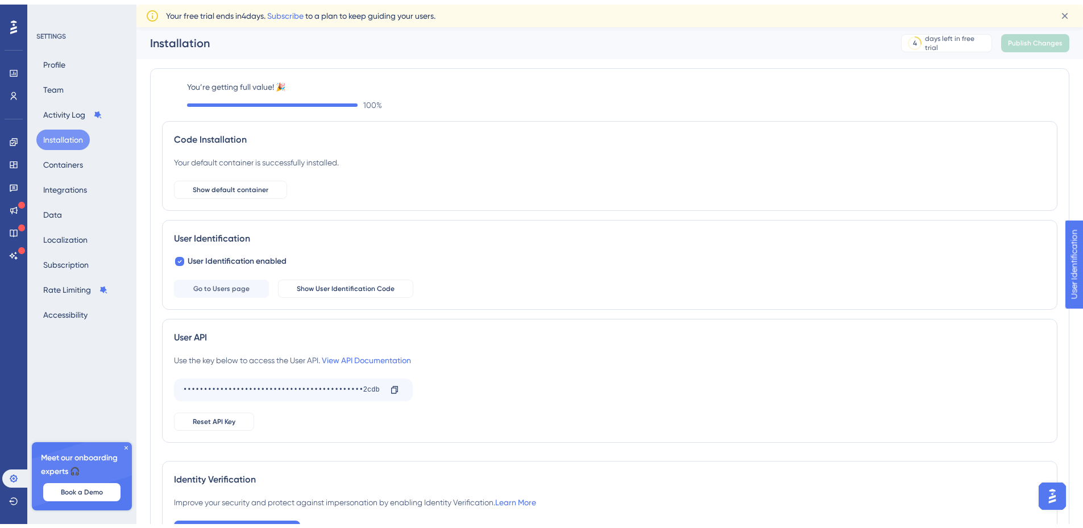
scroll to position [71, 0]
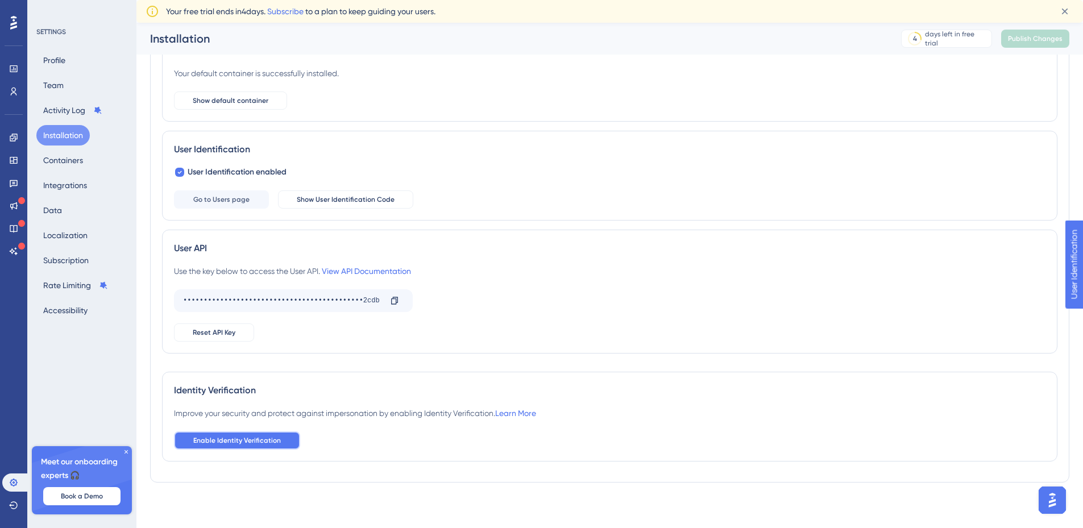
click at [267, 443] on span "Enable Identity Verification" at bounding box center [237, 440] width 88 height 9
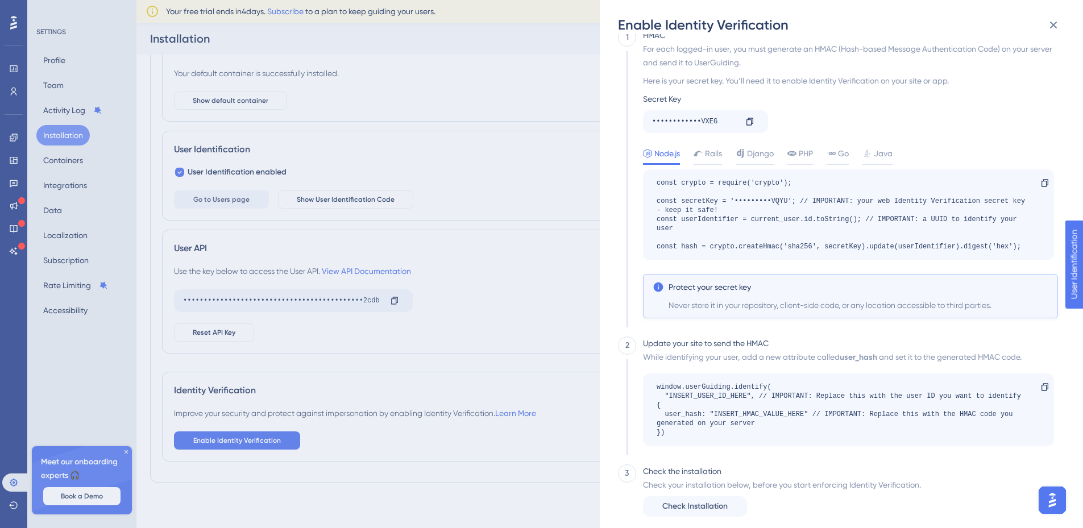
scroll to position [35, 0]
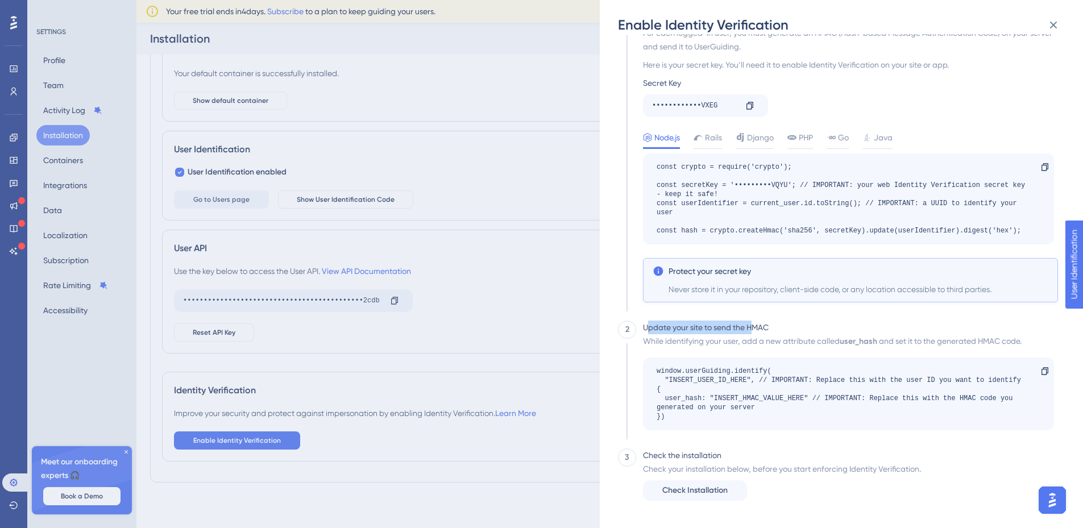
drag, startPoint x: 647, startPoint y: 330, endPoint x: 787, endPoint y: 326, distance: 140.4
click at [756, 327] on div "Update your site to send the HMAC" at bounding box center [706, 327] width 126 height 14
click at [792, 326] on div "Update your site to send the HMAC While identifying your user, add a new attrib…" at bounding box center [845, 384] width 418 height 128
drag, startPoint x: 645, startPoint y: 329, endPoint x: 778, endPoint y: 328, distance: 133.0
click at [777, 328] on div "Update your site to send the HMAC While identifying your user, add a new attrib…" at bounding box center [845, 384] width 418 height 128
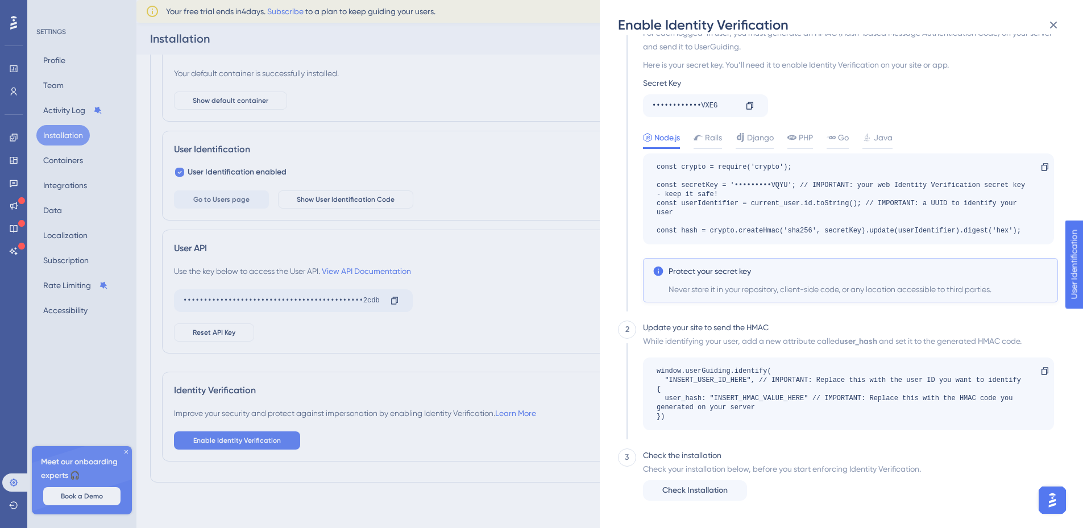
click at [798, 327] on div "Update your site to send the HMAC While identifying your user, add a new attrib…" at bounding box center [845, 384] width 418 height 128
drag, startPoint x: 658, startPoint y: 340, endPoint x: 739, endPoint y: 339, distance: 81.3
click at [739, 339] on div "While identifying your user, add a new attribute called user_hash and set it to…" at bounding box center [848, 341] width 411 height 14
drag, startPoint x: 764, startPoint y: 339, endPoint x: 826, endPoint y: 339, distance: 61.4
click at [826, 339] on div "While identifying your user, add a new attribute called user_hash and set it to…" at bounding box center [848, 341] width 411 height 14
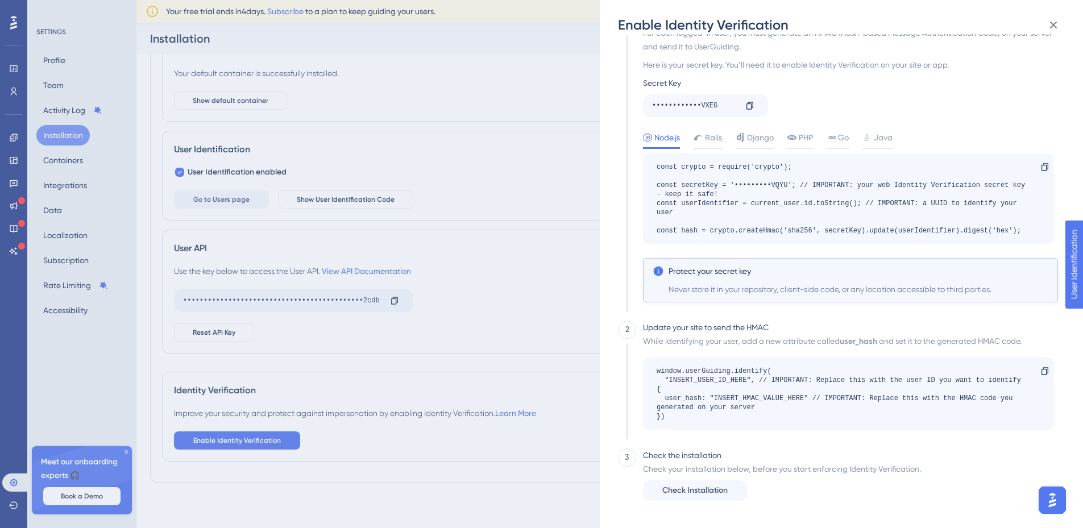
click at [848, 337] on b "user_hash" at bounding box center [858, 341] width 38 height 10
click at [723, 499] on button "Check Installation" at bounding box center [695, 490] width 104 height 20
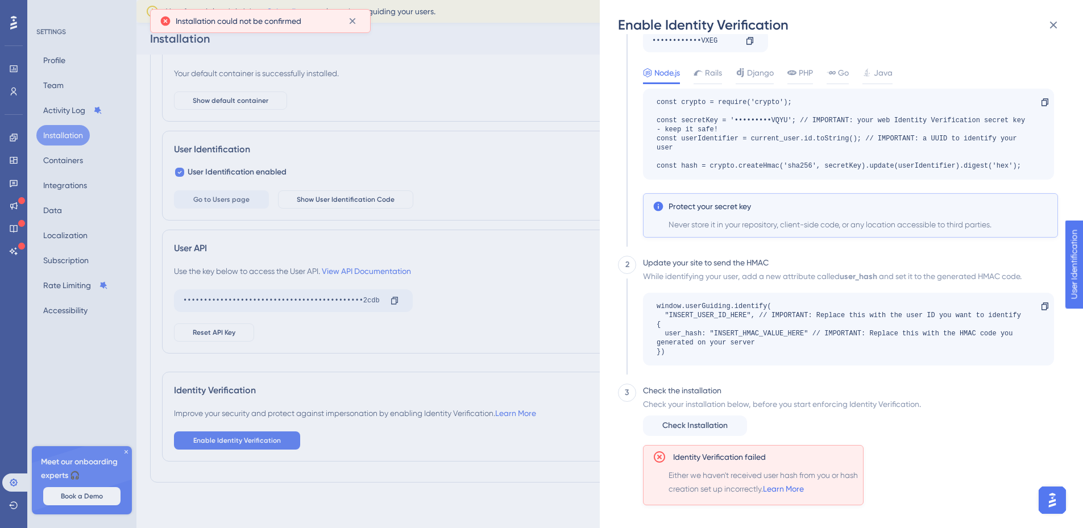
scroll to position [105, 0]
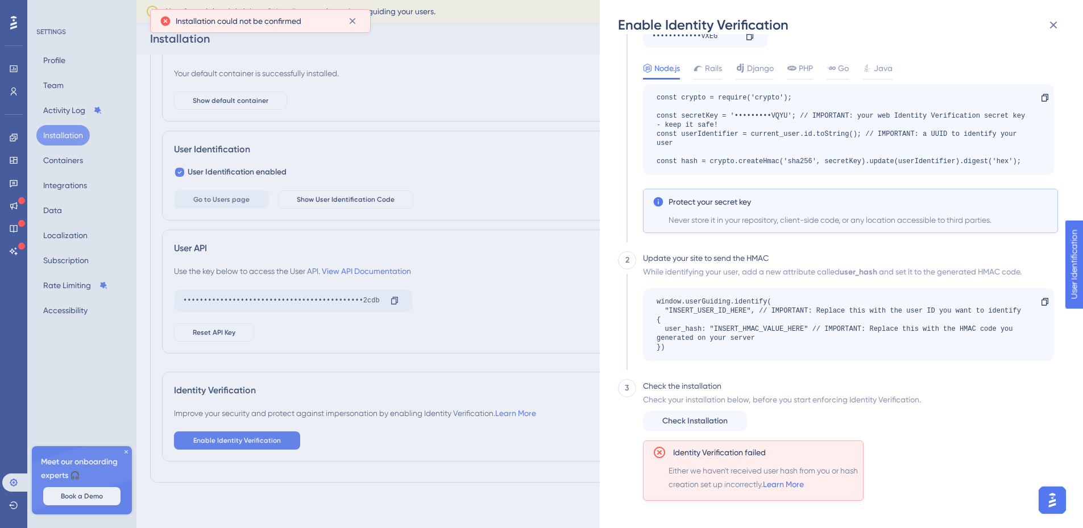
click at [627, 428] on div "3" at bounding box center [627, 453] width 18 height 149
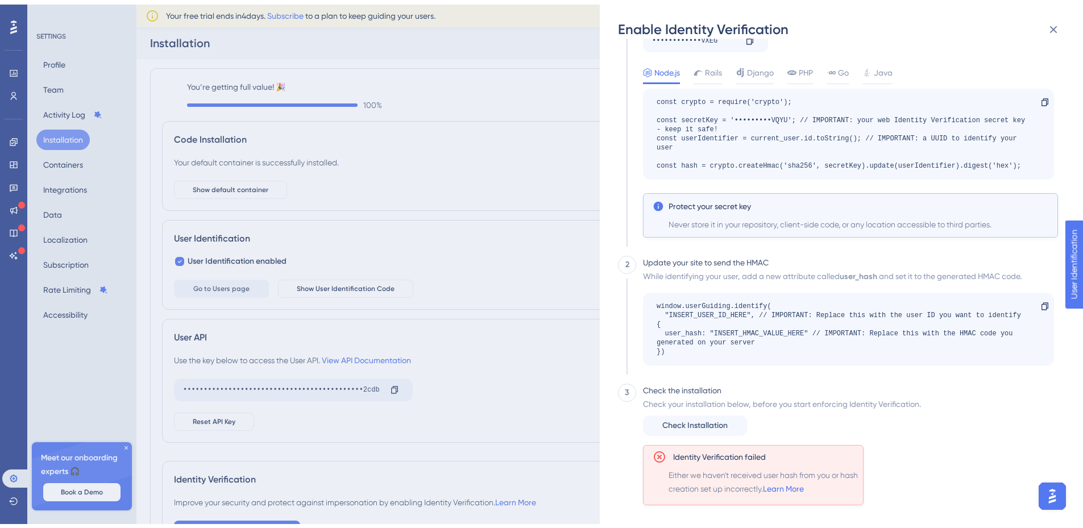
scroll to position [71, 0]
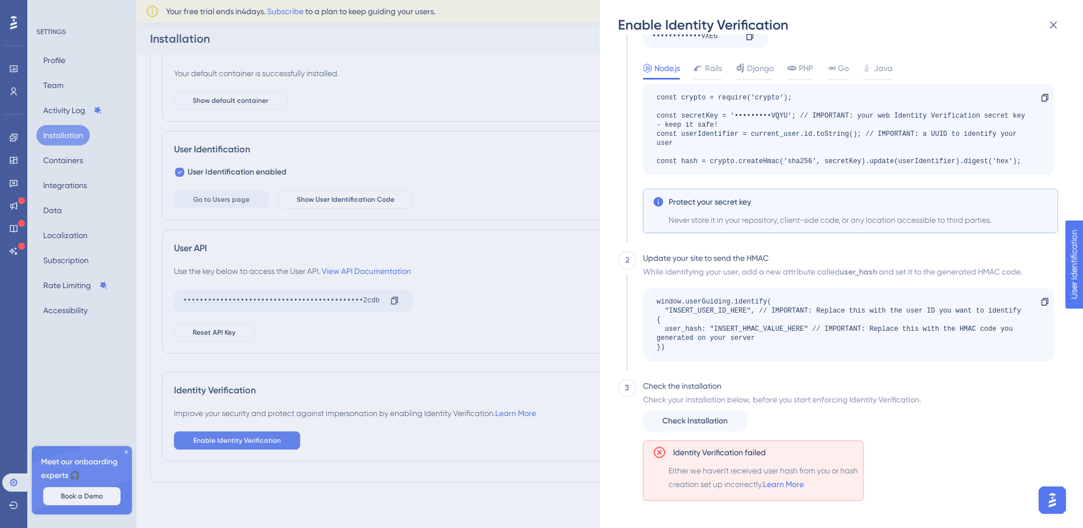
click at [378, 208] on div "Enable Identity Verification 1 HMAC For each logged-in user, you must generate …" at bounding box center [541, 264] width 1083 height 528
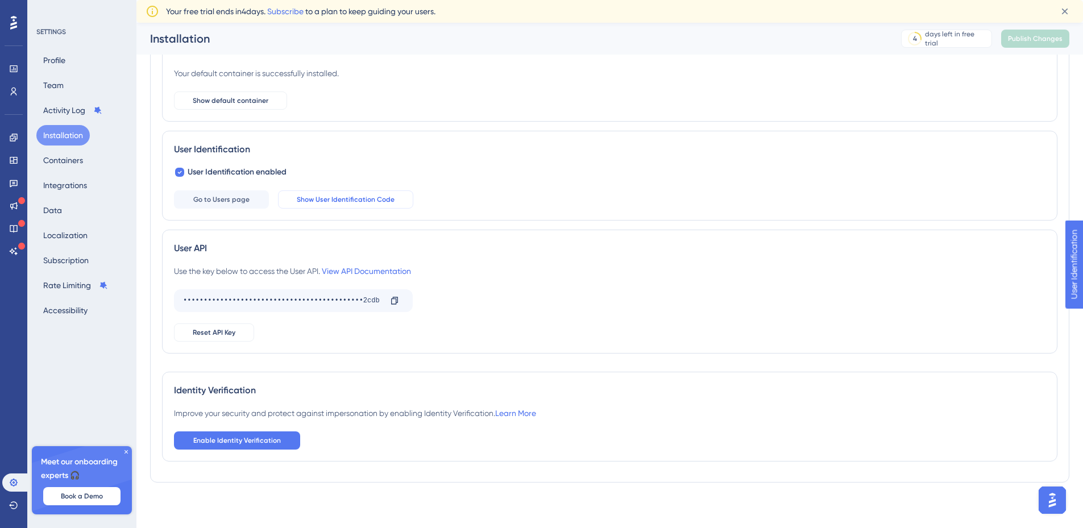
click at [377, 199] on span "Show User Identification Code" at bounding box center [346, 199] width 98 height 9
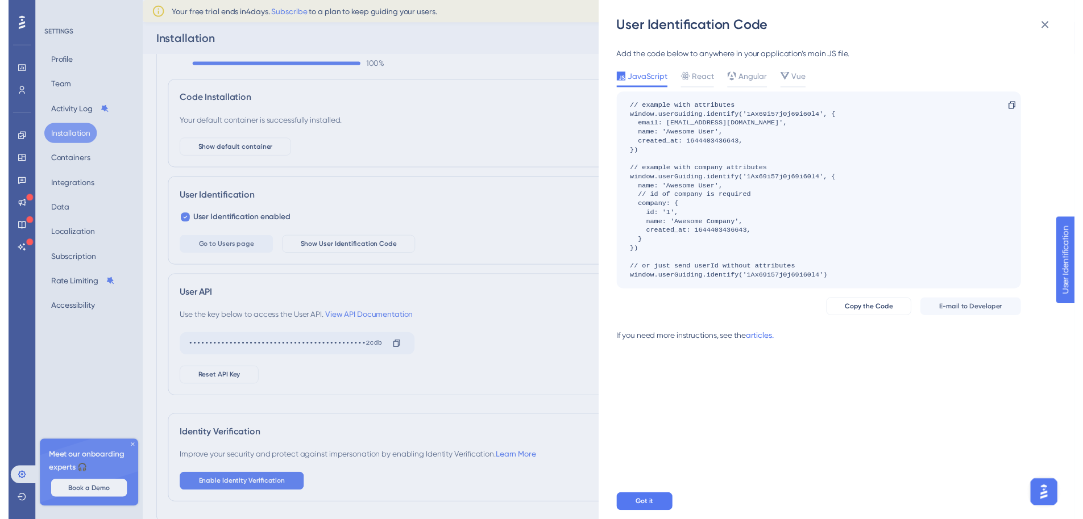
scroll to position [0, 0]
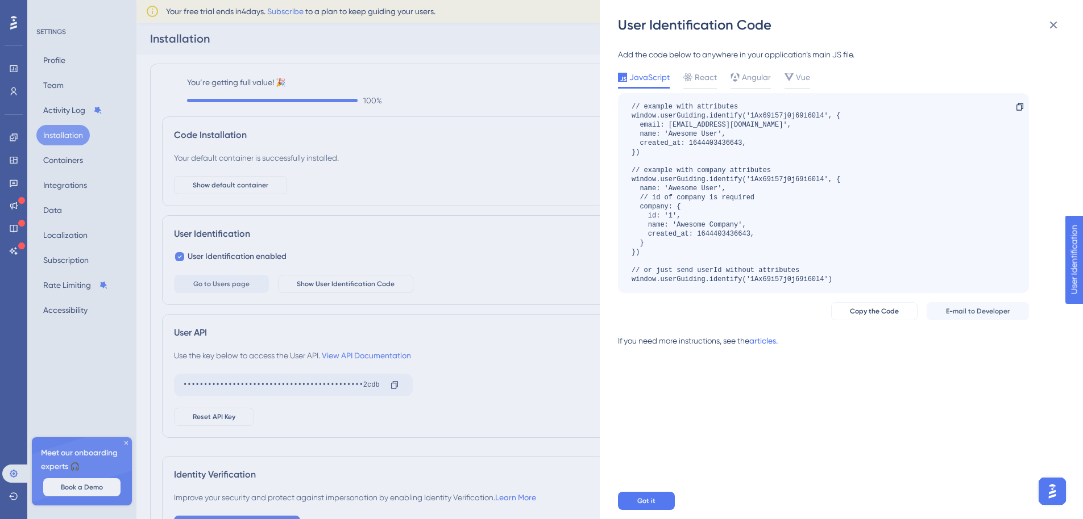
click at [561, 244] on div "User Identification Code Add the code below to anywhere in your application’s m…" at bounding box center [541, 259] width 1083 height 519
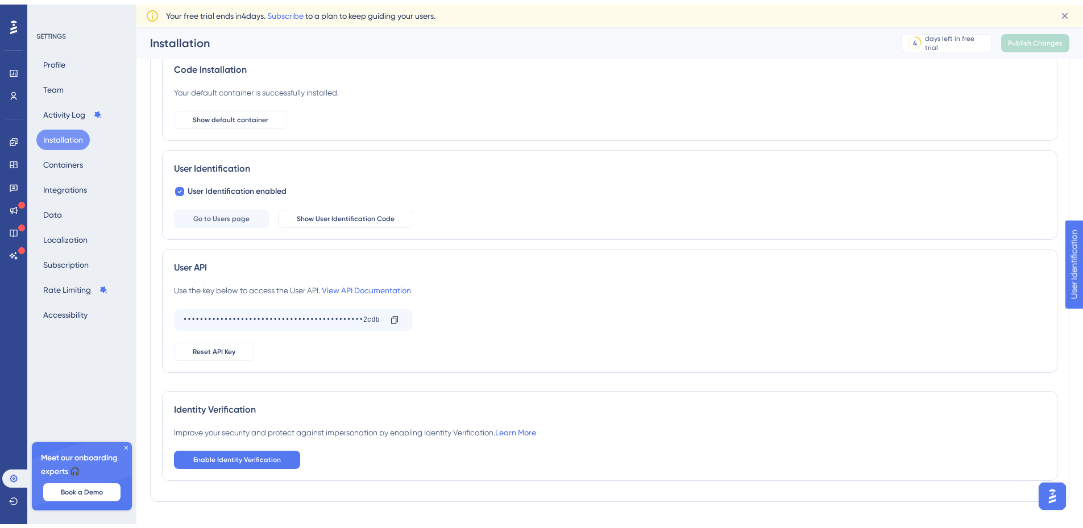
scroll to position [71, 0]
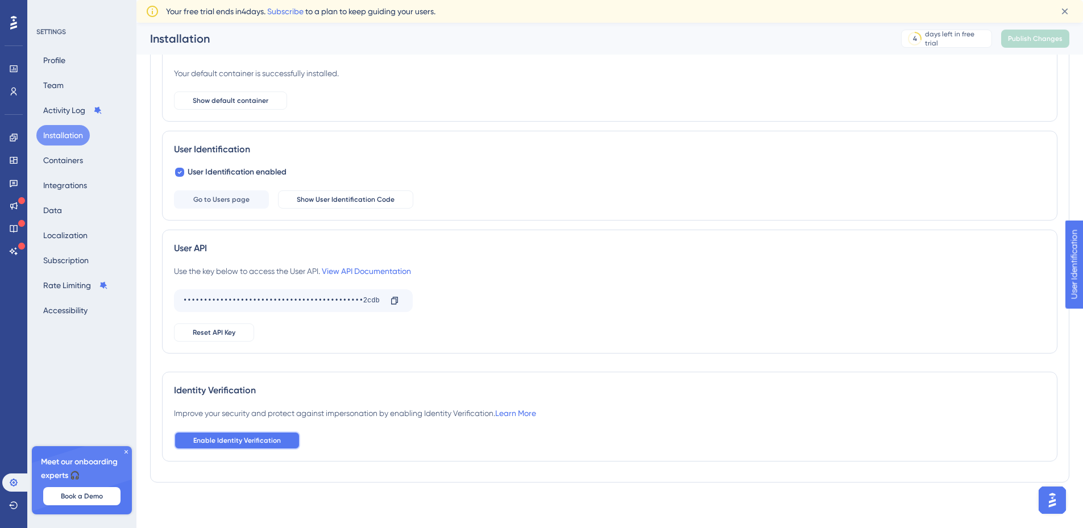
click at [265, 444] on span "Enable Identity Verification" at bounding box center [237, 440] width 88 height 9
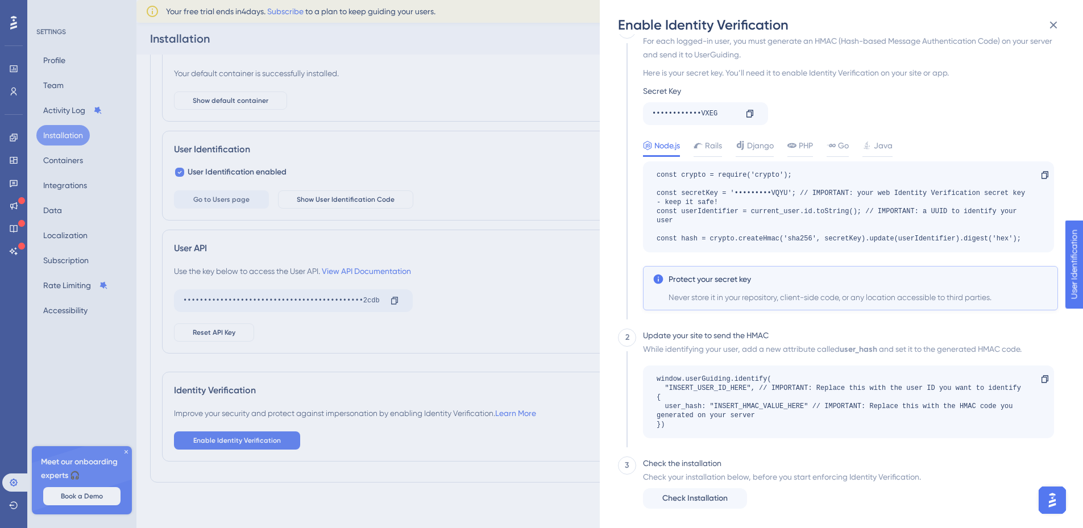
scroll to position [35, 0]
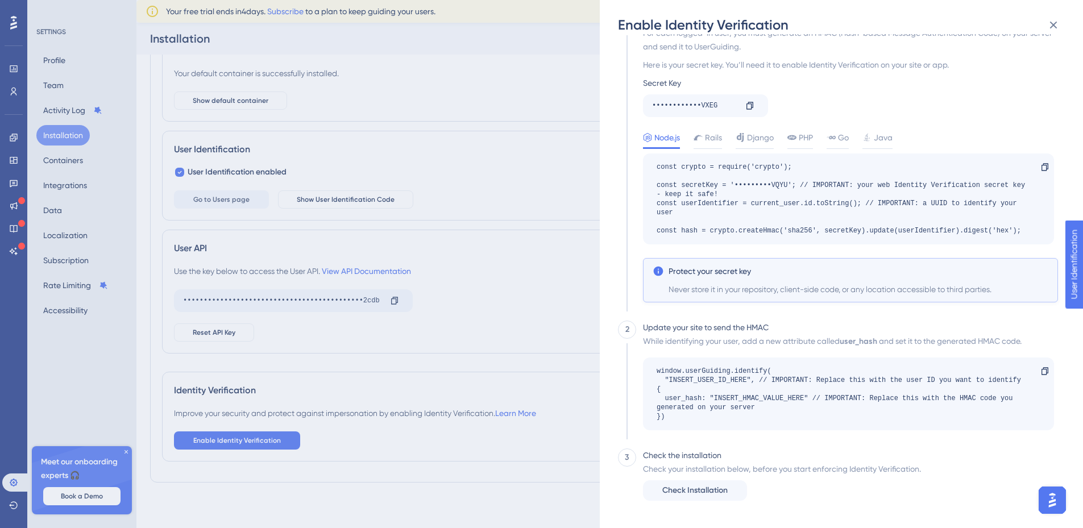
click at [513, 394] on div "Enable Identity Verification 1 HMAC For each logged-in user, you must generate …" at bounding box center [541, 264] width 1083 height 528
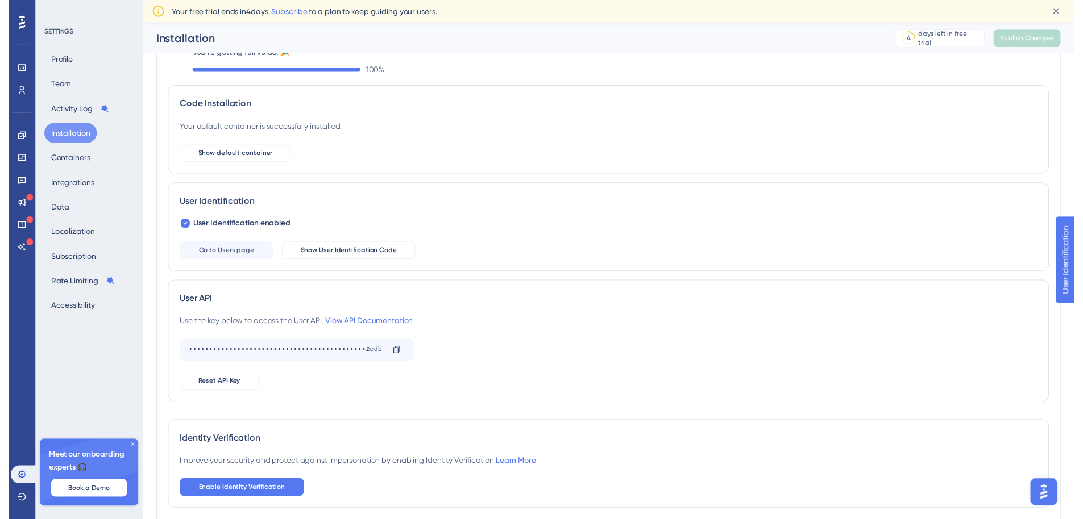
scroll to position [0, 0]
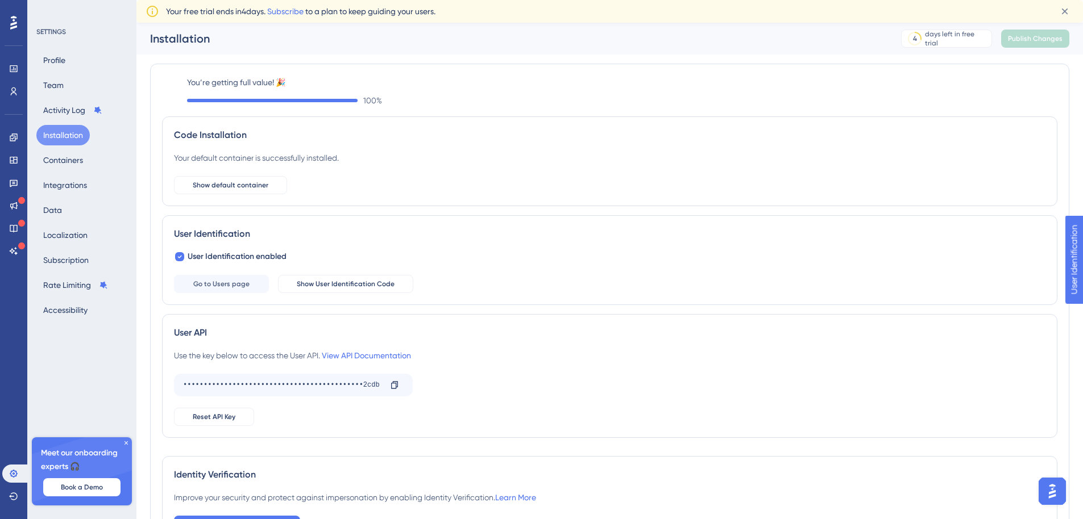
click at [128, 444] on icon at bounding box center [126, 443] width 7 height 7
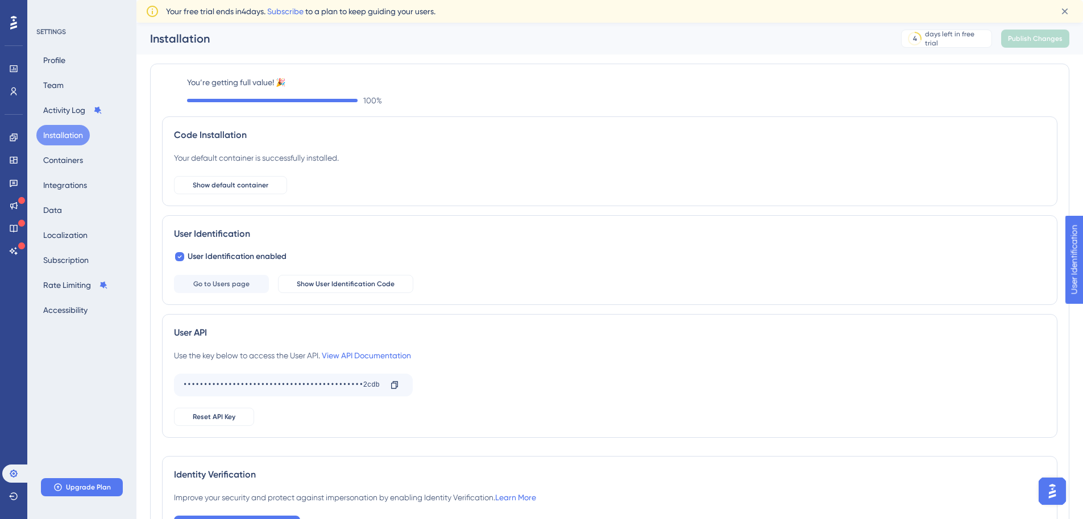
click at [110, 407] on div "SETTINGS Profile Team Activity Log Installation Containers Integrations Data Lo…" at bounding box center [81, 259] width 109 height 519
click at [1065, 14] on icon at bounding box center [1064, 11] width 11 height 11
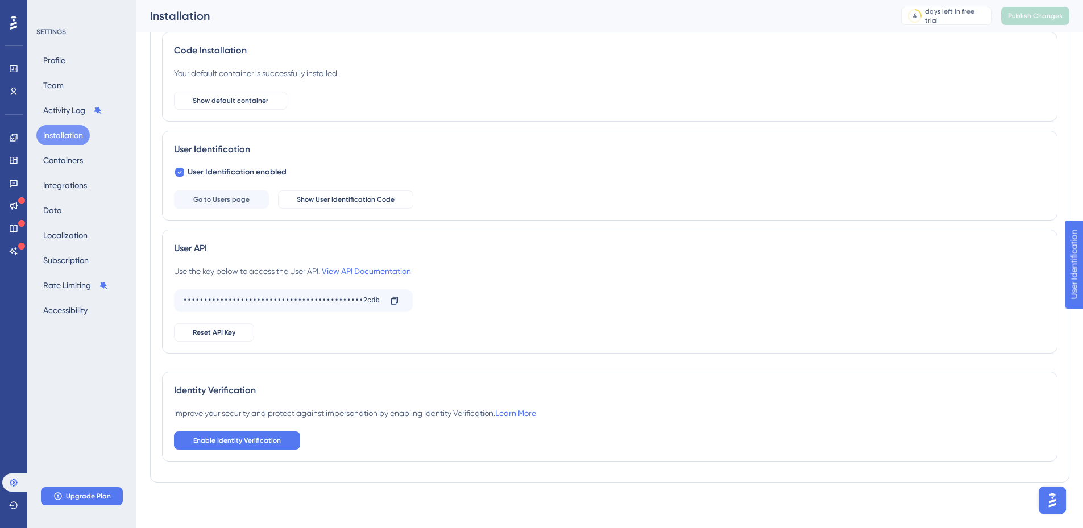
click at [110, 366] on div "SETTINGS Profile Team Activity Log Installation Containers Integrations Data Lo…" at bounding box center [81, 264] width 109 height 528
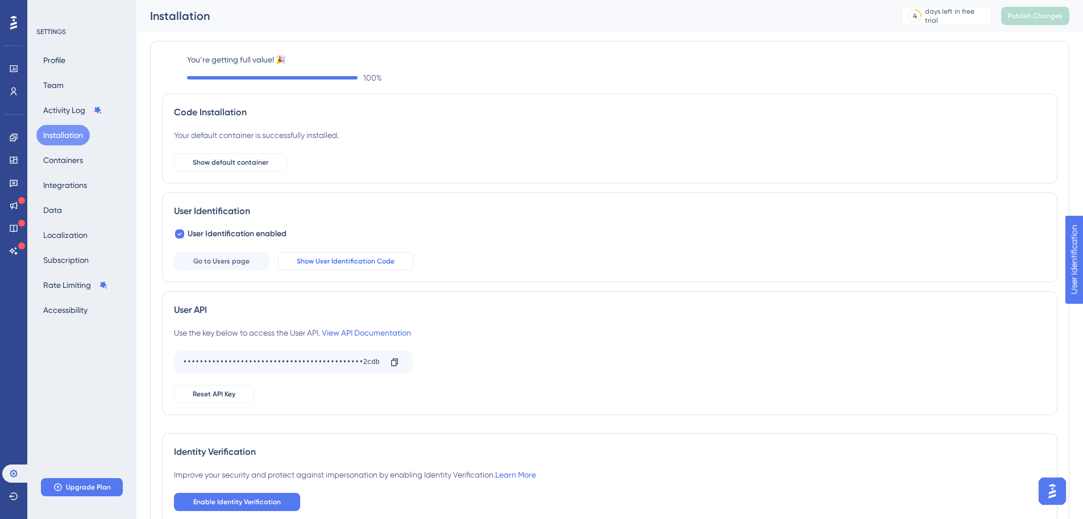
click at [340, 256] on button "Show User Identification Code" at bounding box center [345, 261] width 135 height 18
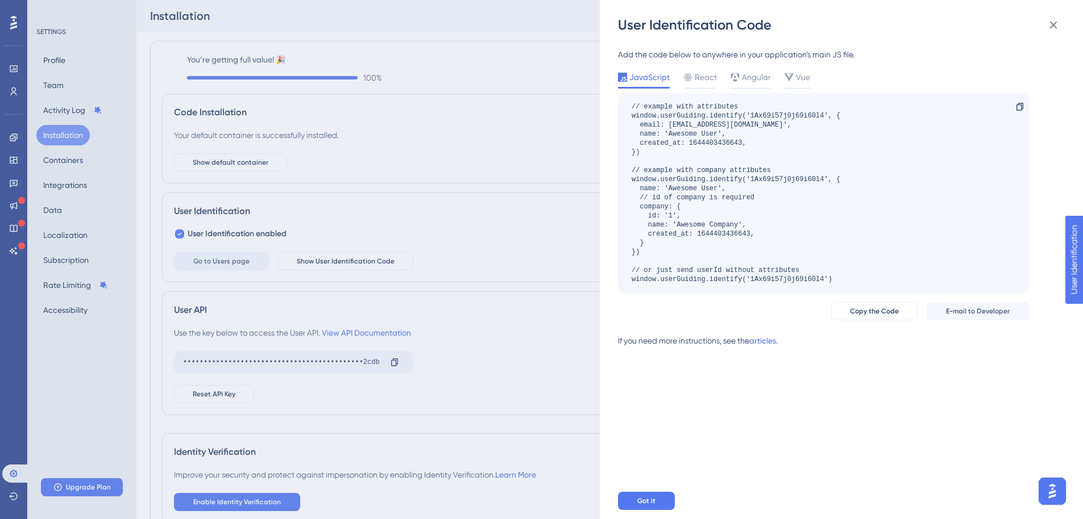
click at [454, 244] on div "User Identification Code Add the code below to anywhere in your application’s m…" at bounding box center [541, 259] width 1083 height 519
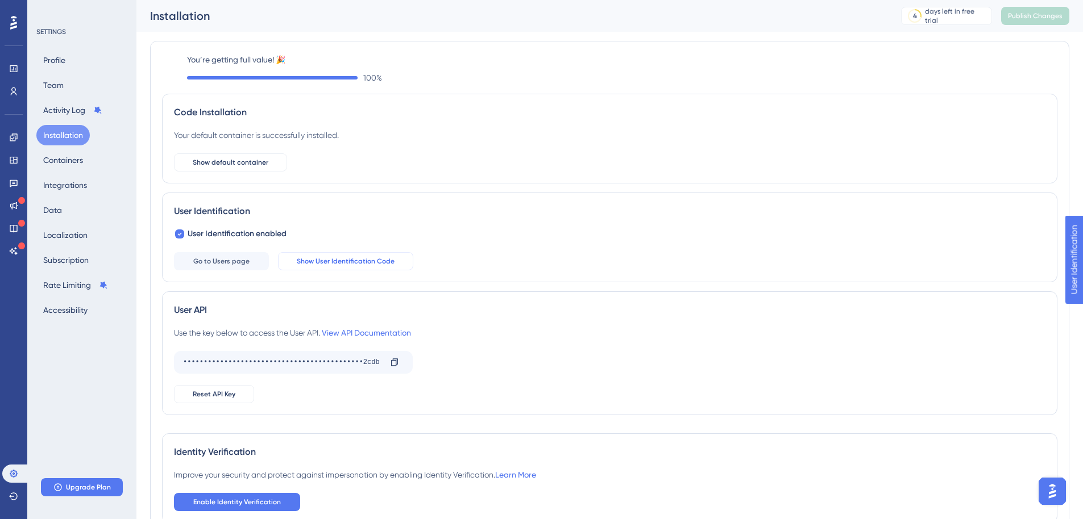
click at [370, 264] on span "Show User Identification Code" at bounding box center [346, 261] width 98 height 9
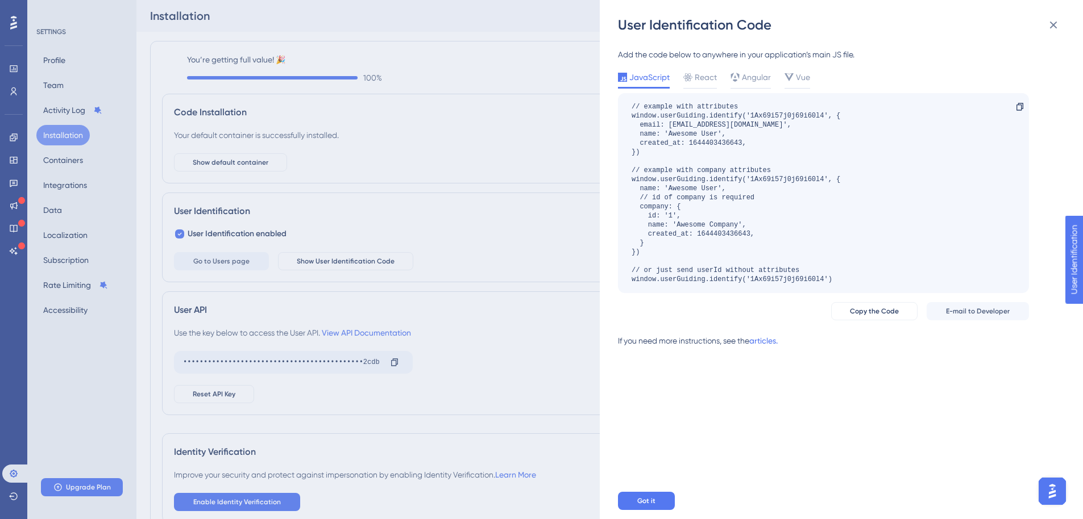
click at [211, 272] on div "User Identification Code Add the code below to anywhere in your application’s m…" at bounding box center [541, 259] width 1083 height 519
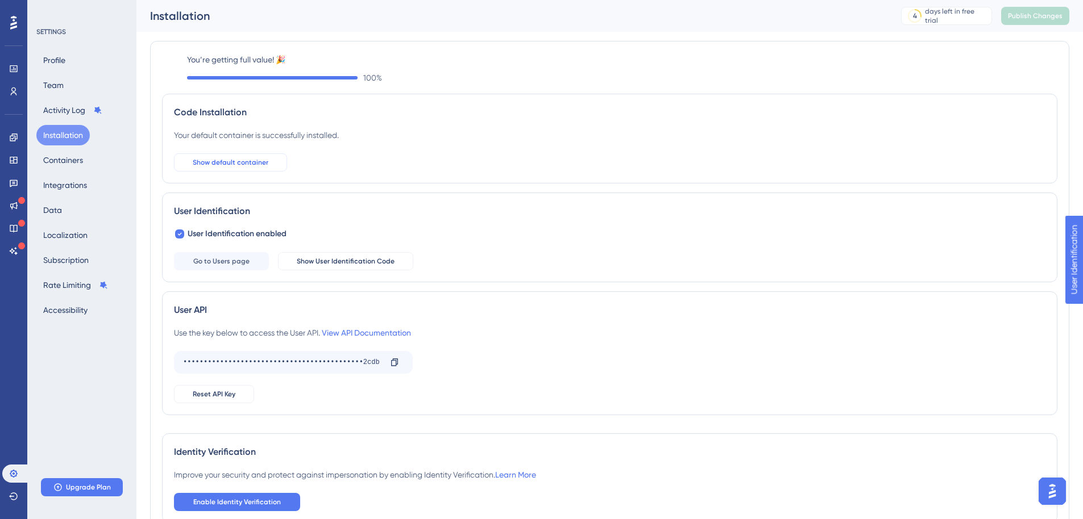
click at [202, 169] on button "Show default container" at bounding box center [230, 162] width 113 height 18
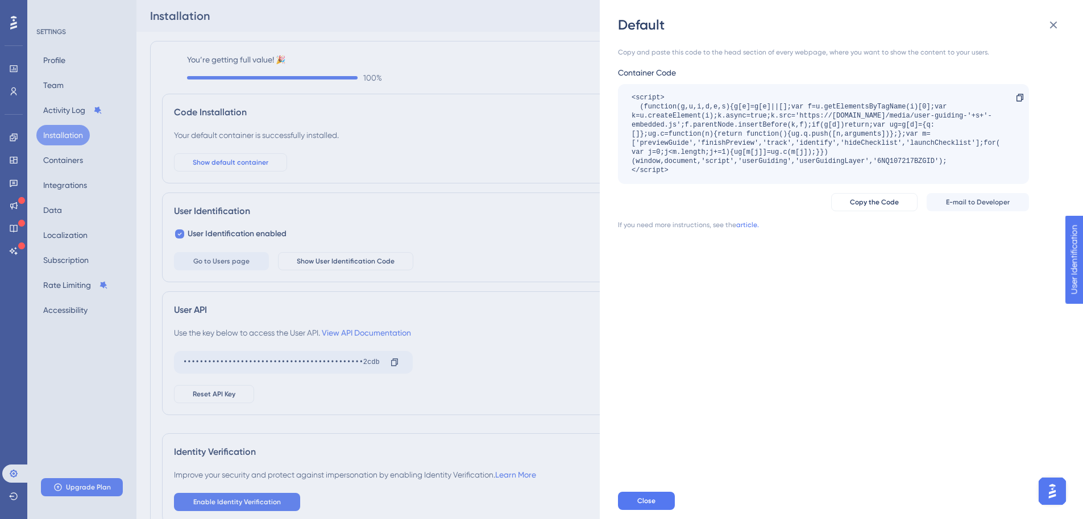
click at [202, 169] on div "Default Copy and paste this code to the head section of every webpage, where yo…" at bounding box center [541, 259] width 1083 height 519
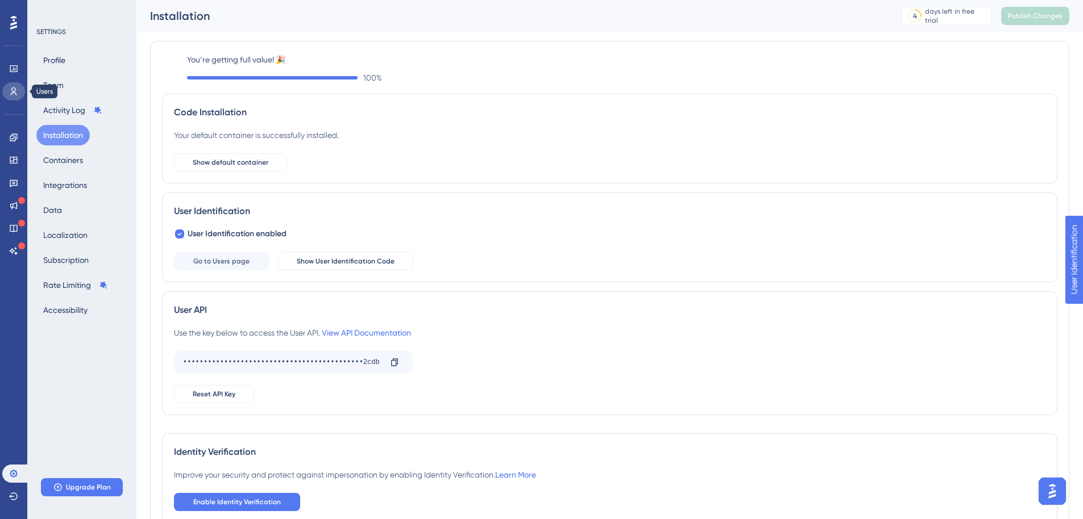
click at [13, 95] on icon at bounding box center [13, 91] width 9 height 9
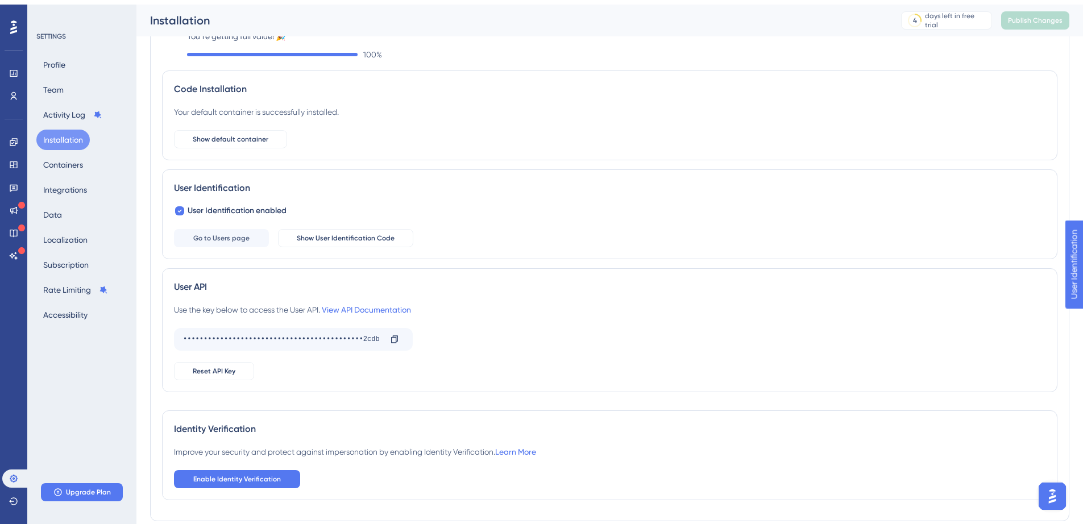
scroll to position [70, 0]
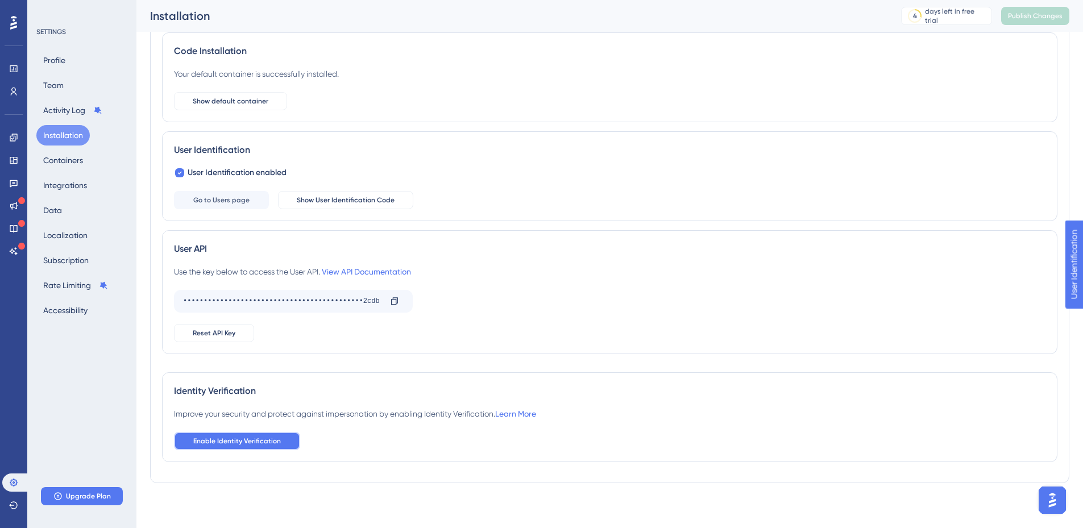
click at [265, 443] on span "Enable Identity Verification" at bounding box center [237, 440] width 88 height 9
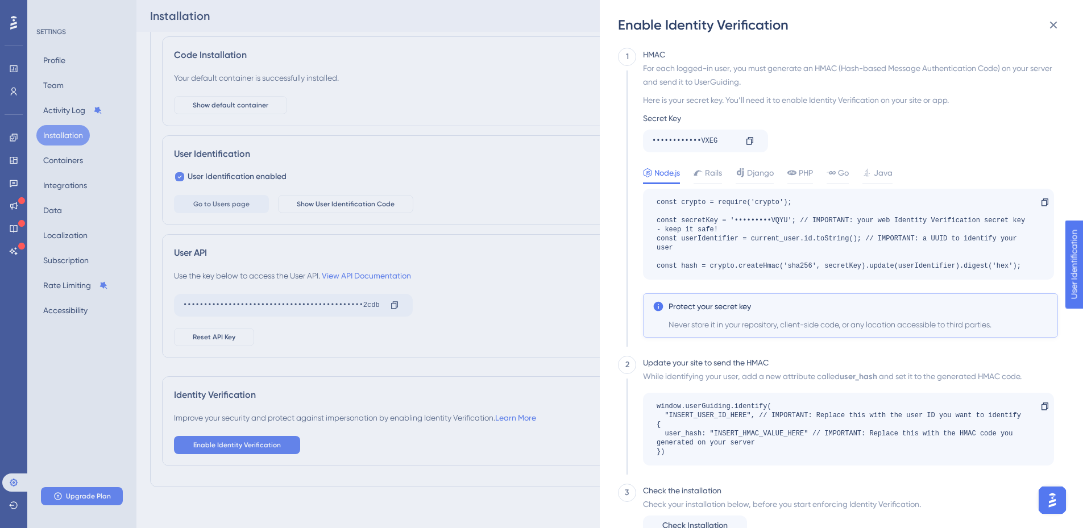
scroll to position [71, 0]
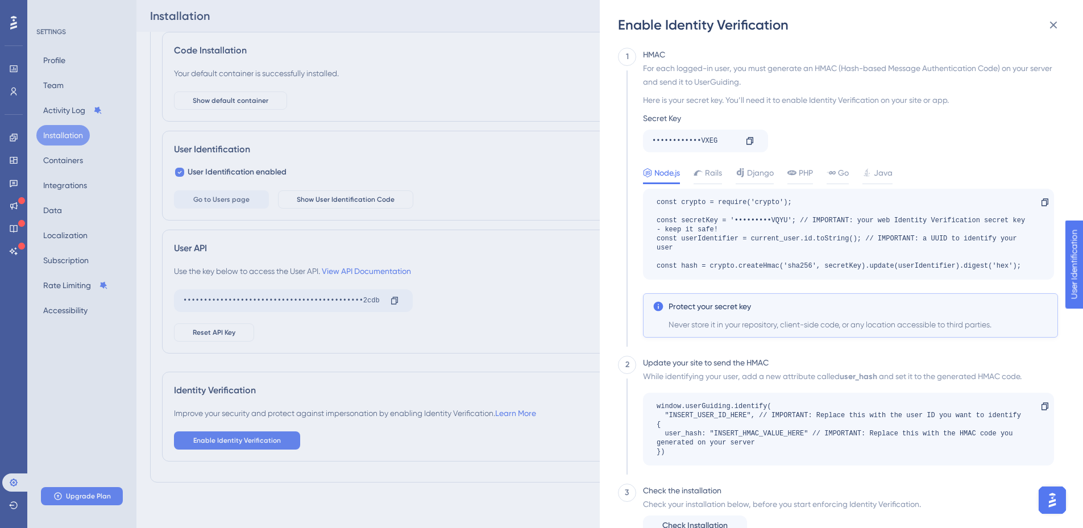
click at [432, 145] on div "Enable Identity Verification 1 HMAC For each logged-in user, you must generate …" at bounding box center [541, 264] width 1083 height 528
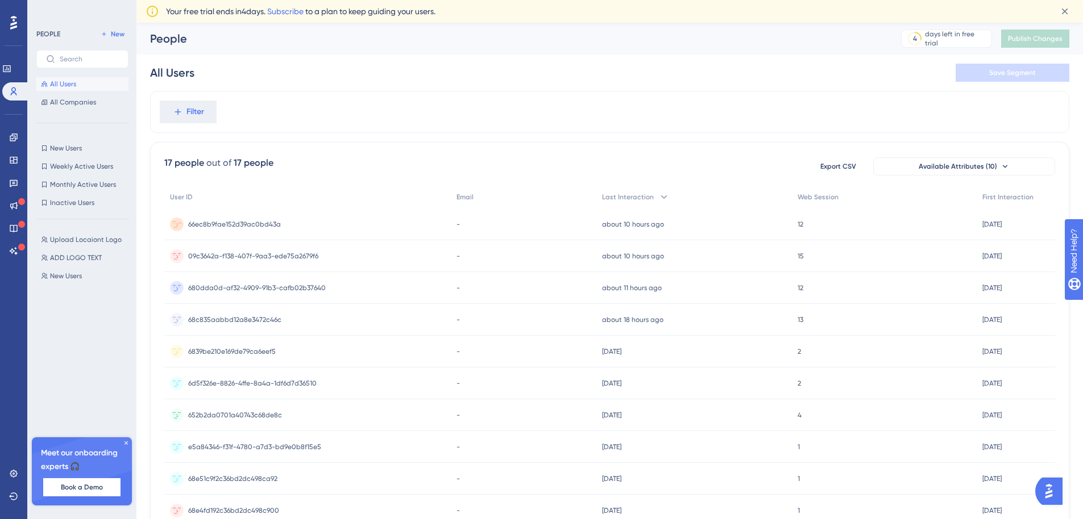
click at [266, 223] on span "66ec8b9fae152d39ac0bd43a" at bounding box center [234, 224] width 93 height 9
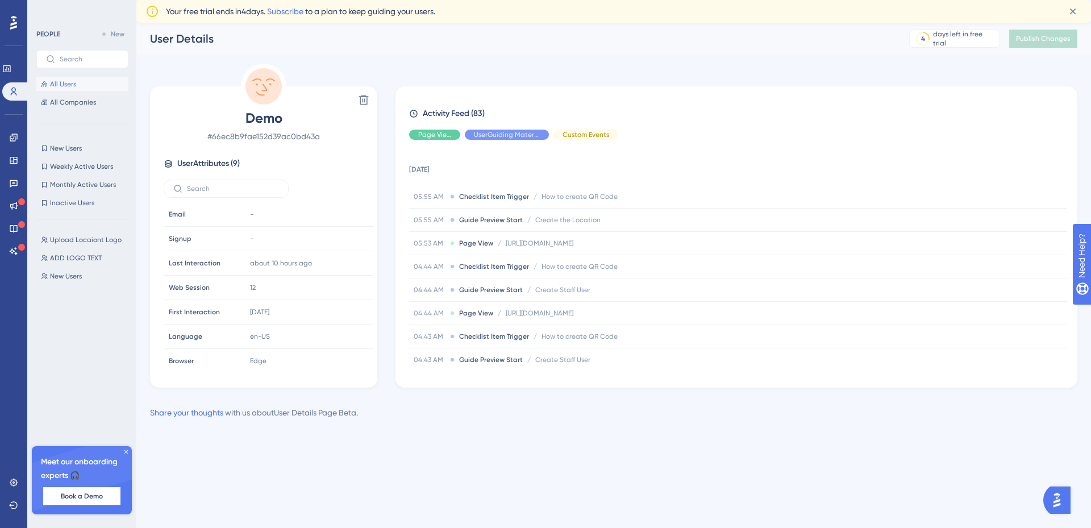
click at [452, 440] on div "Performance Users Engagement Widgets Feedback Product Updates Knowledge Base AI…" at bounding box center [545, 228] width 1091 height 456
click at [71, 77] on div "PEOPLE New All Users All Companies" at bounding box center [82, 68] width 92 height 82
click at [81, 81] on button "All Users" at bounding box center [82, 84] width 92 height 14
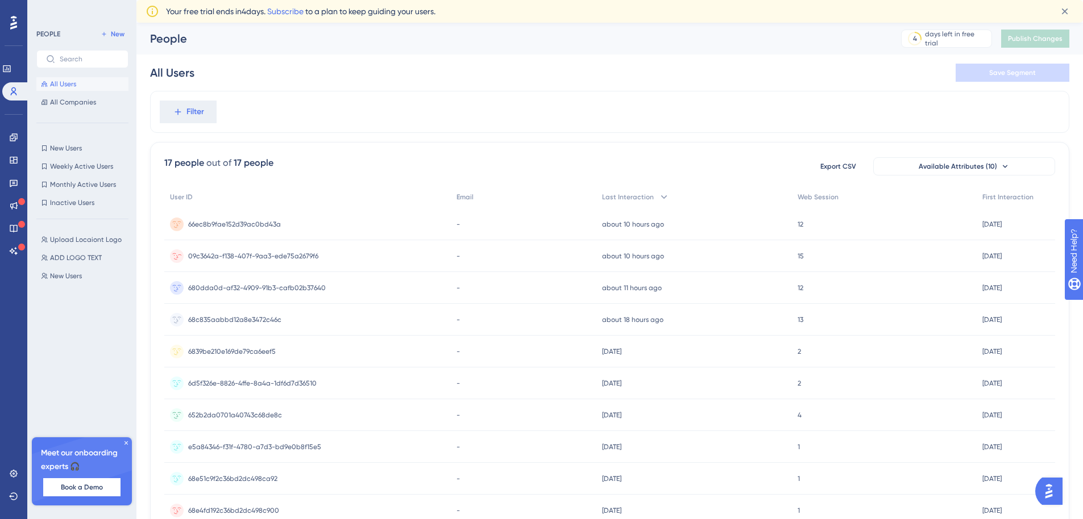
click at [245, 256] on span "09c3642a-f138-407f-9aa3-ede75a2679f6" at bounding box center [253, 256] width 130 height 9
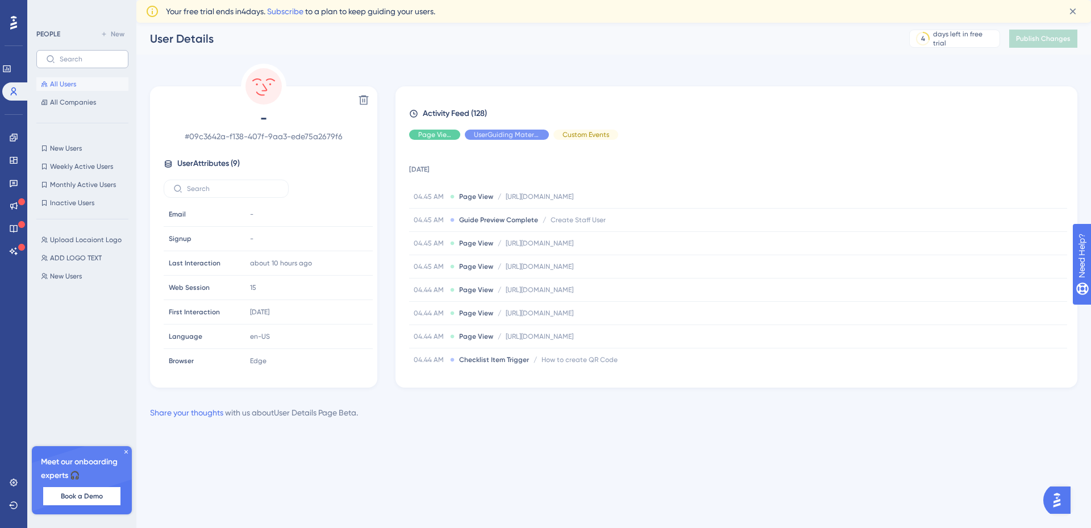
click at [52, 63] on icon at bounding box center [50, 59] width 9 height 9
click at [60, 63] on input "text" at bounding box center [89, 59] width 59 height 8
click at [59, 89] on button "All Users" at bounding box center [82, 84] width 92 height 14
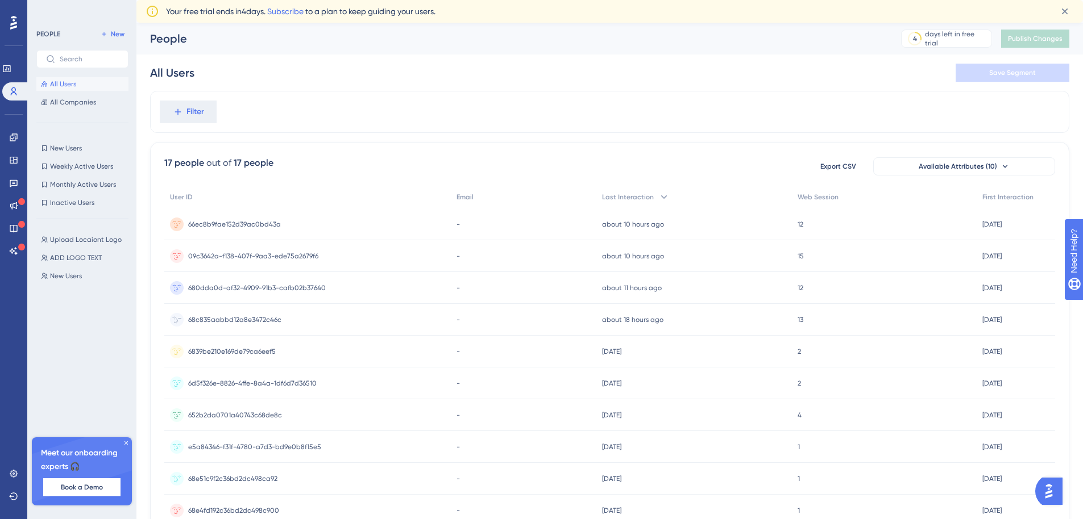
click at [233, 324] on div "68c835aabbd12a8e3472c46c 68c835aabbd12a8e3472c46c" at bounding box center [234, 320] width 93 height 32
